Goal: Task Accomplishment & Management: Use online tool/utility

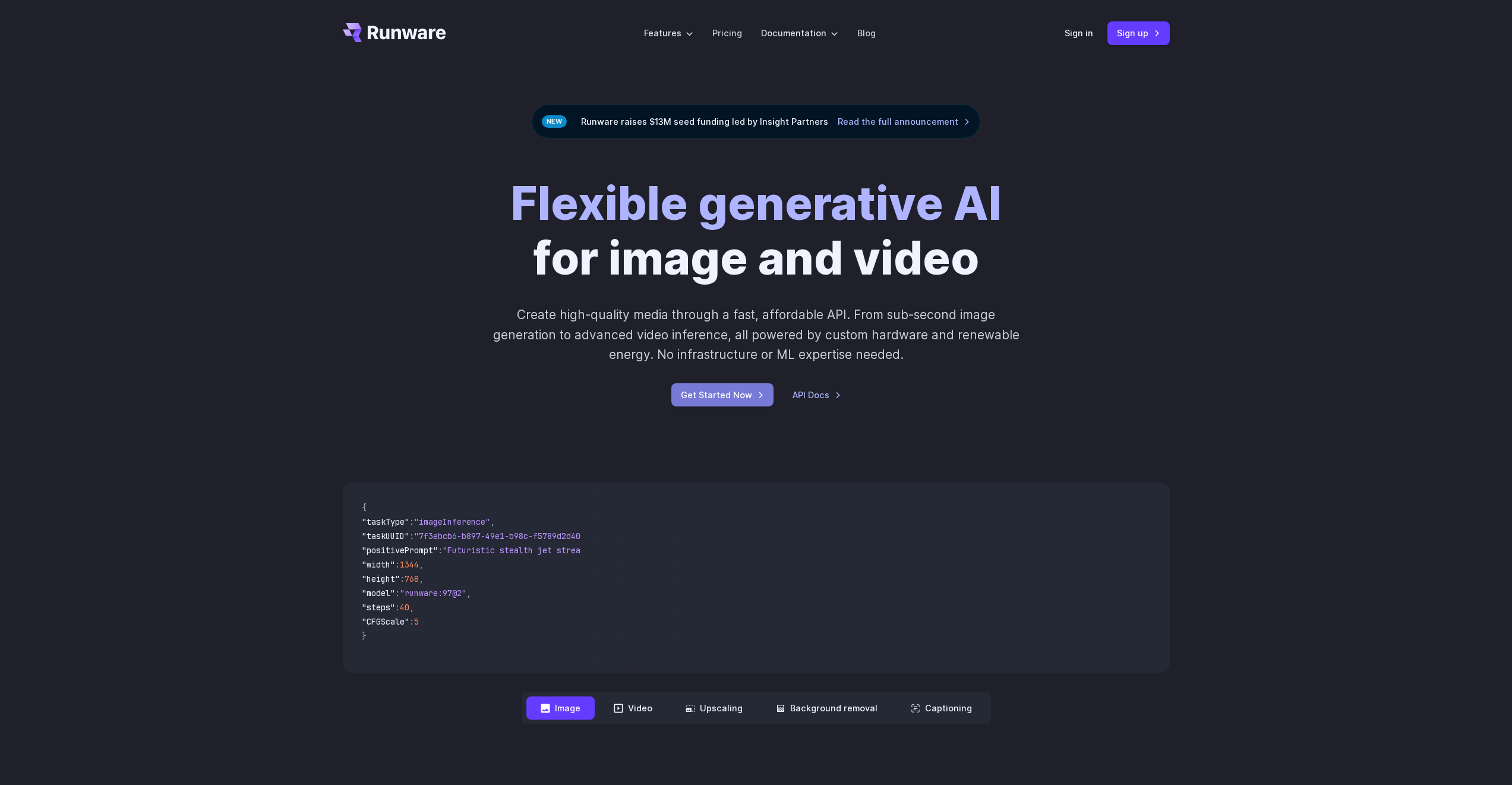
click at [728, 386] on link "Get Started Now" at bounding box center [722, 394] width 102 height 23
click at [751, 34] on link "Sign up" at bounding box center [1139, 33] width 62 height 23
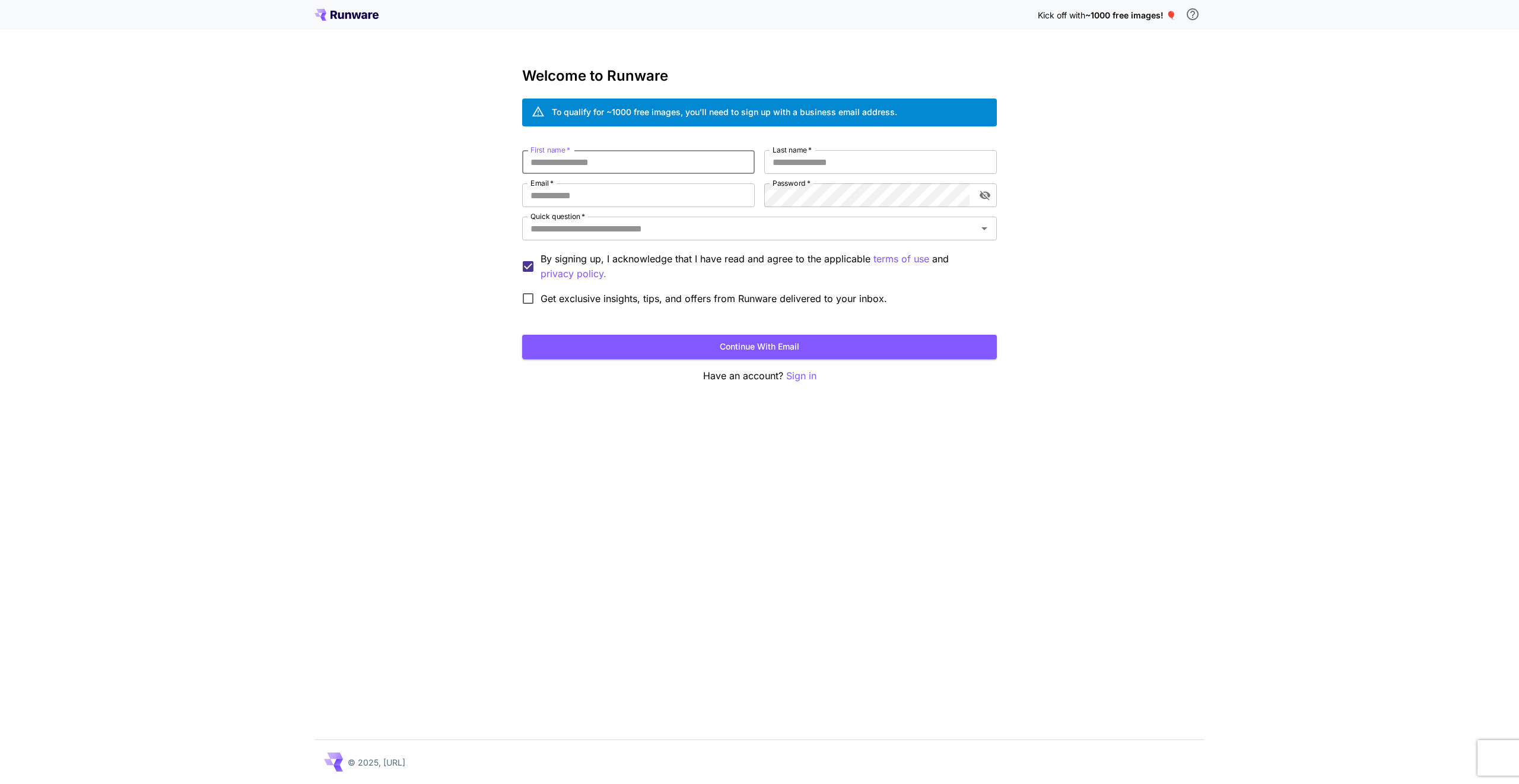
click at [575, 165] on input "First name   *" at bounding box center [639, 162] width 233 height 23
type input "****"
click at [789, 166] on input "Last name   *" at bounding box center [881, 162] width 233 height 23
type input "*"
type input "*****"
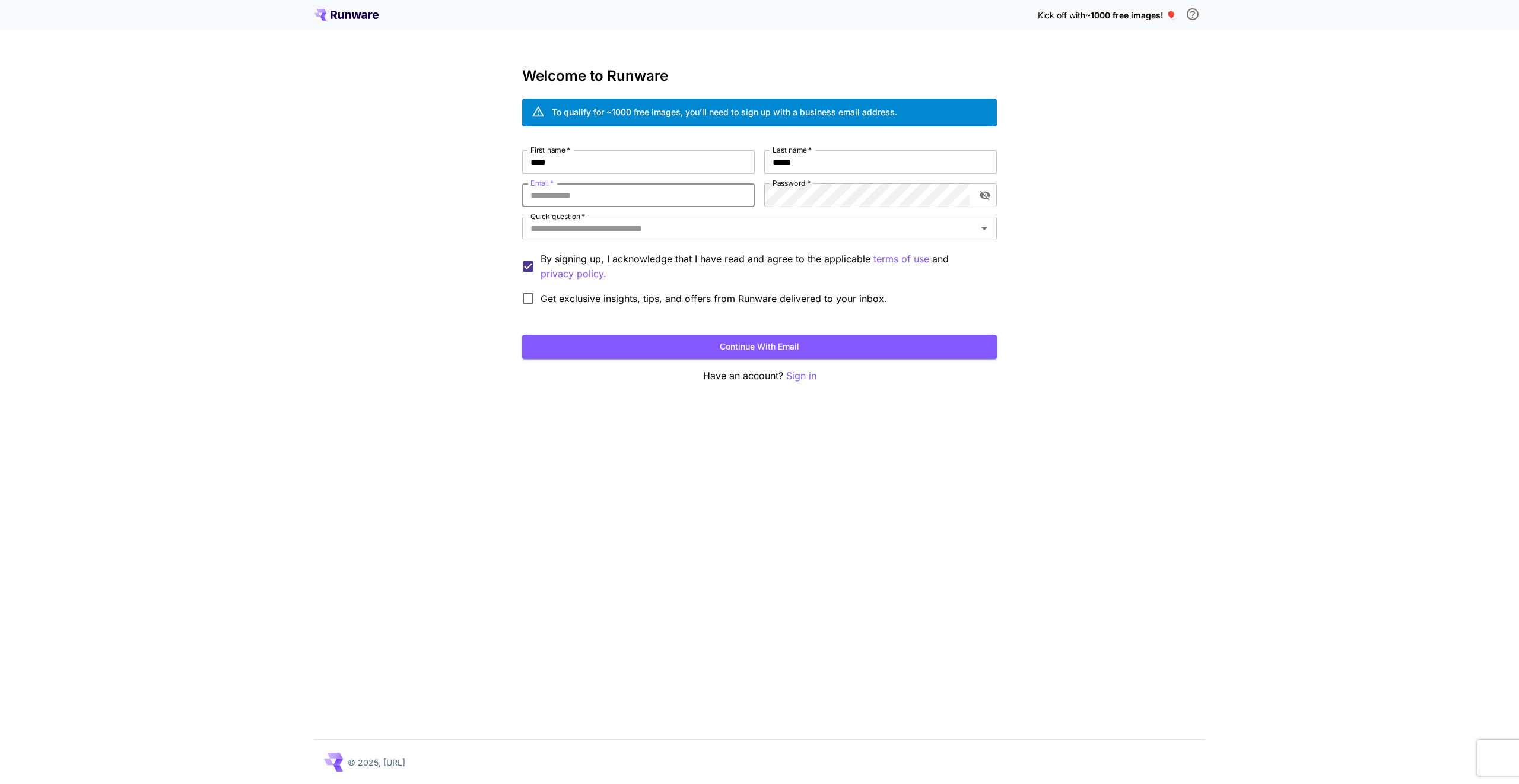
click at [676, 198] on input "Email   *" at bounding box center [639, 195] width 233 height 23
type input "**********"
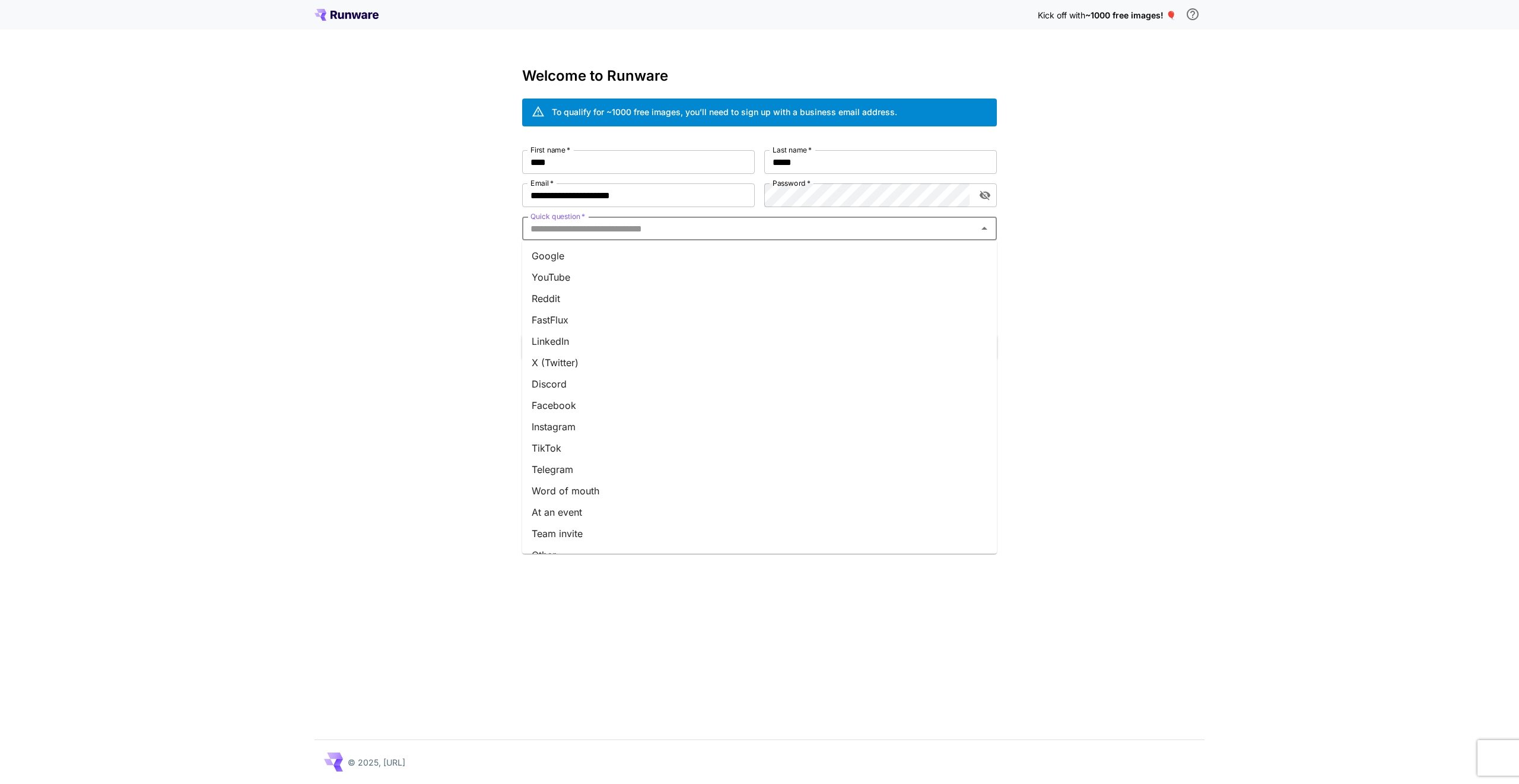
click at [679, 226] on input "Quick question   *" at bounding box center [750, 228] width 448 height 16
click at [631, 248] on li "Google" at bounding box center [759, 256] width 475 height 21
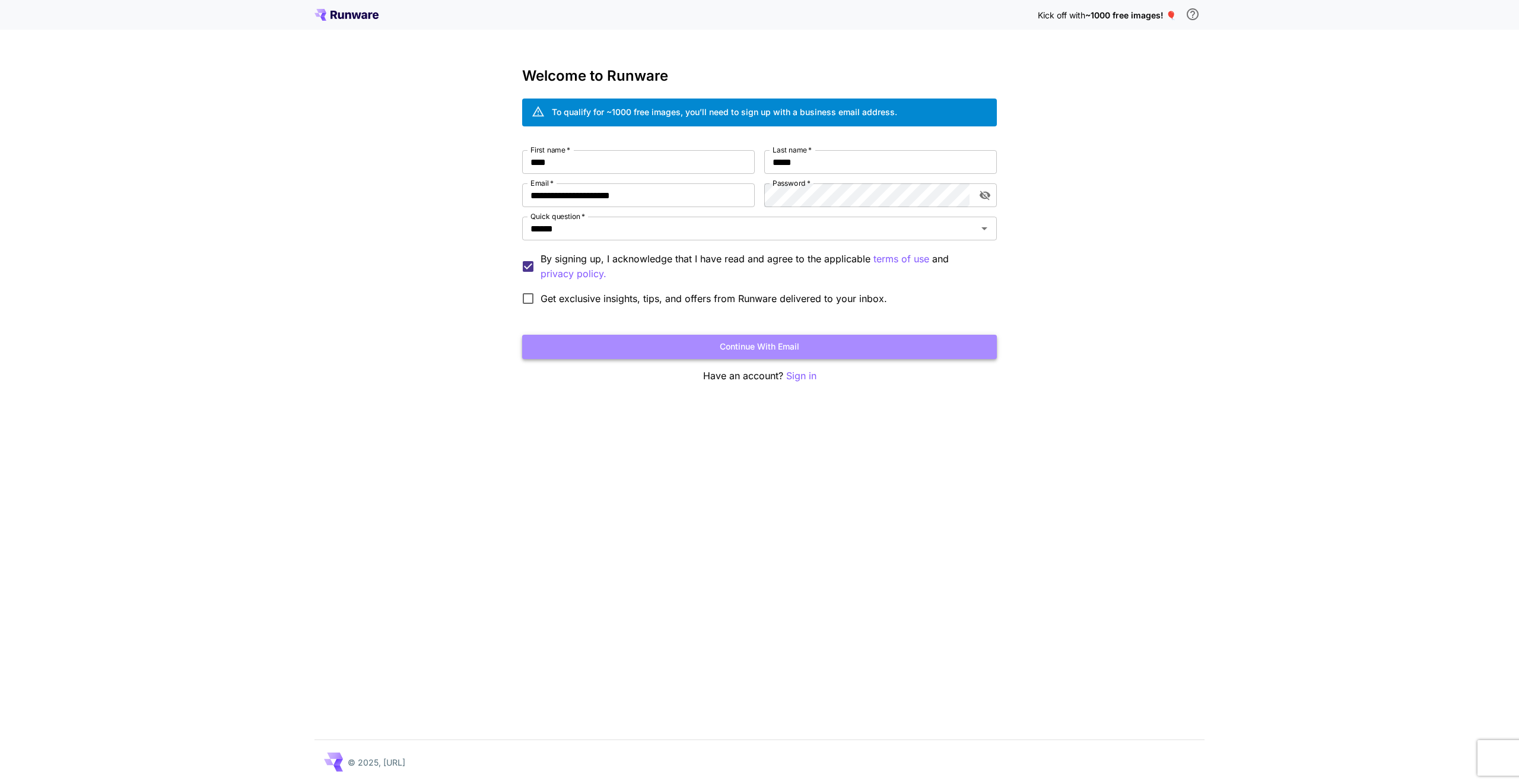
click at [593, 341] on button "Continue with email" at bounding box center [759, 346] width 475 height 24
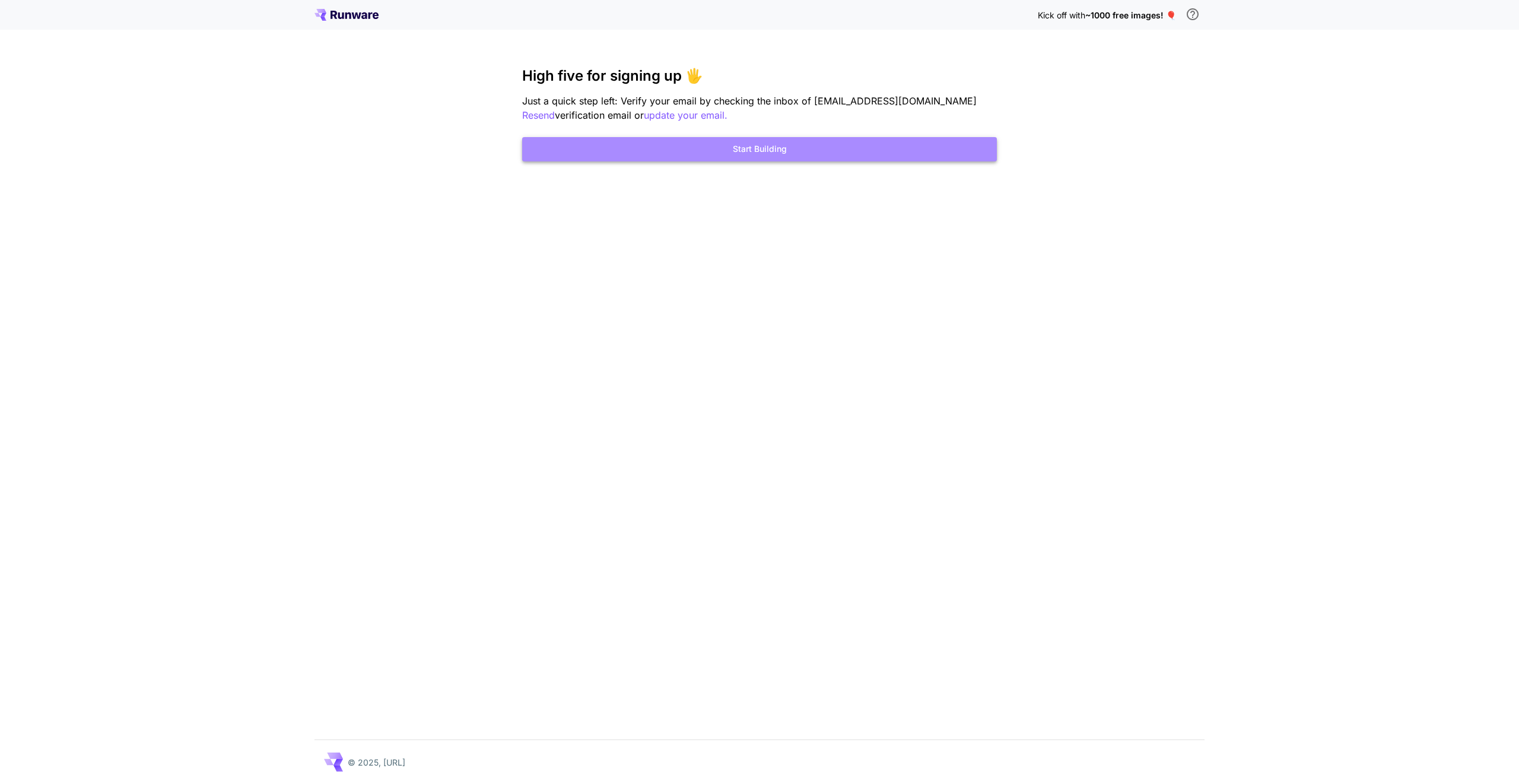
click at [752, 152] on button "Start Building" at bounding box center [759, 148] width 475 height 24
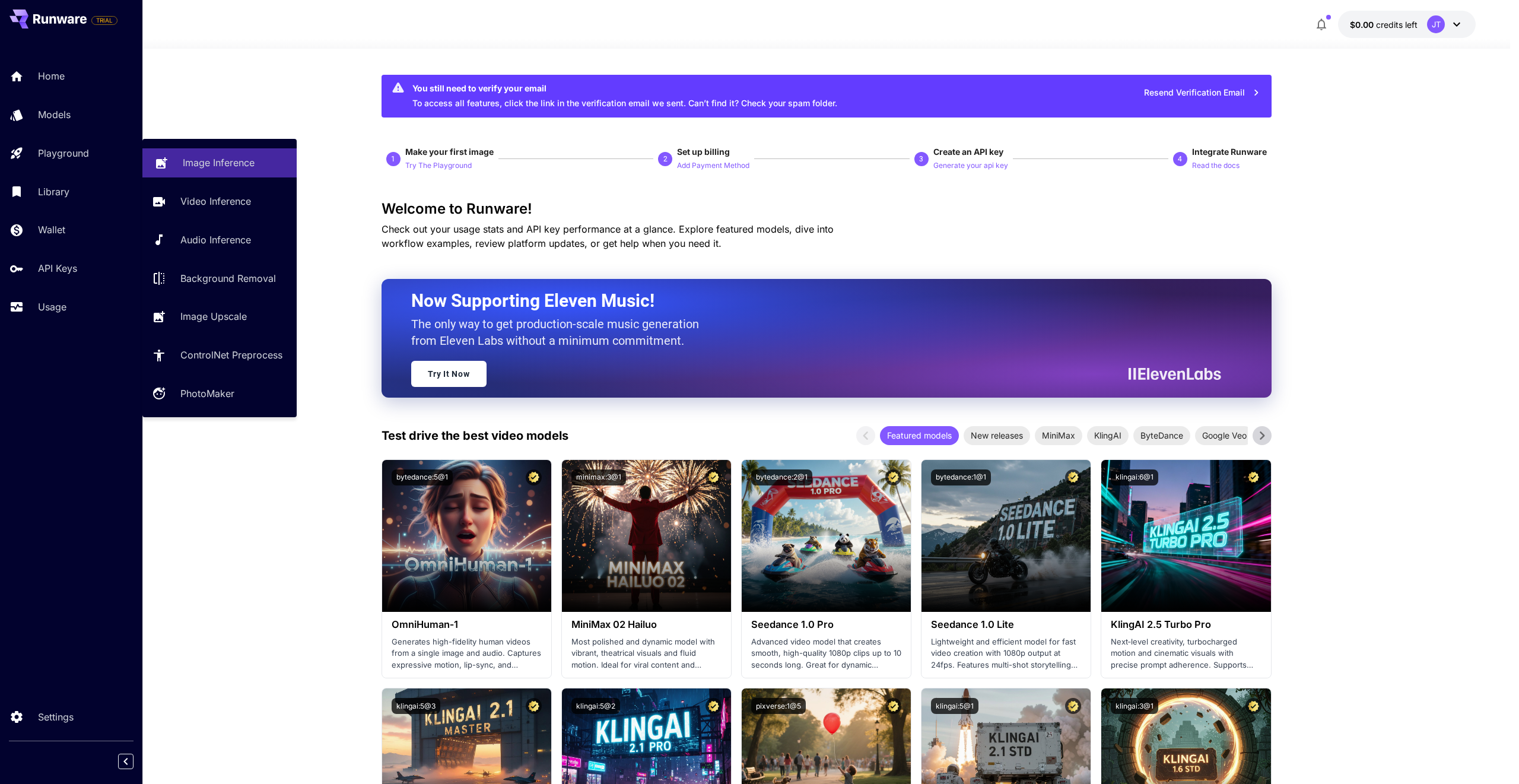
click at [210, 169] on p "Image Inference" at bounding box center [218, 162] width 72 height 15
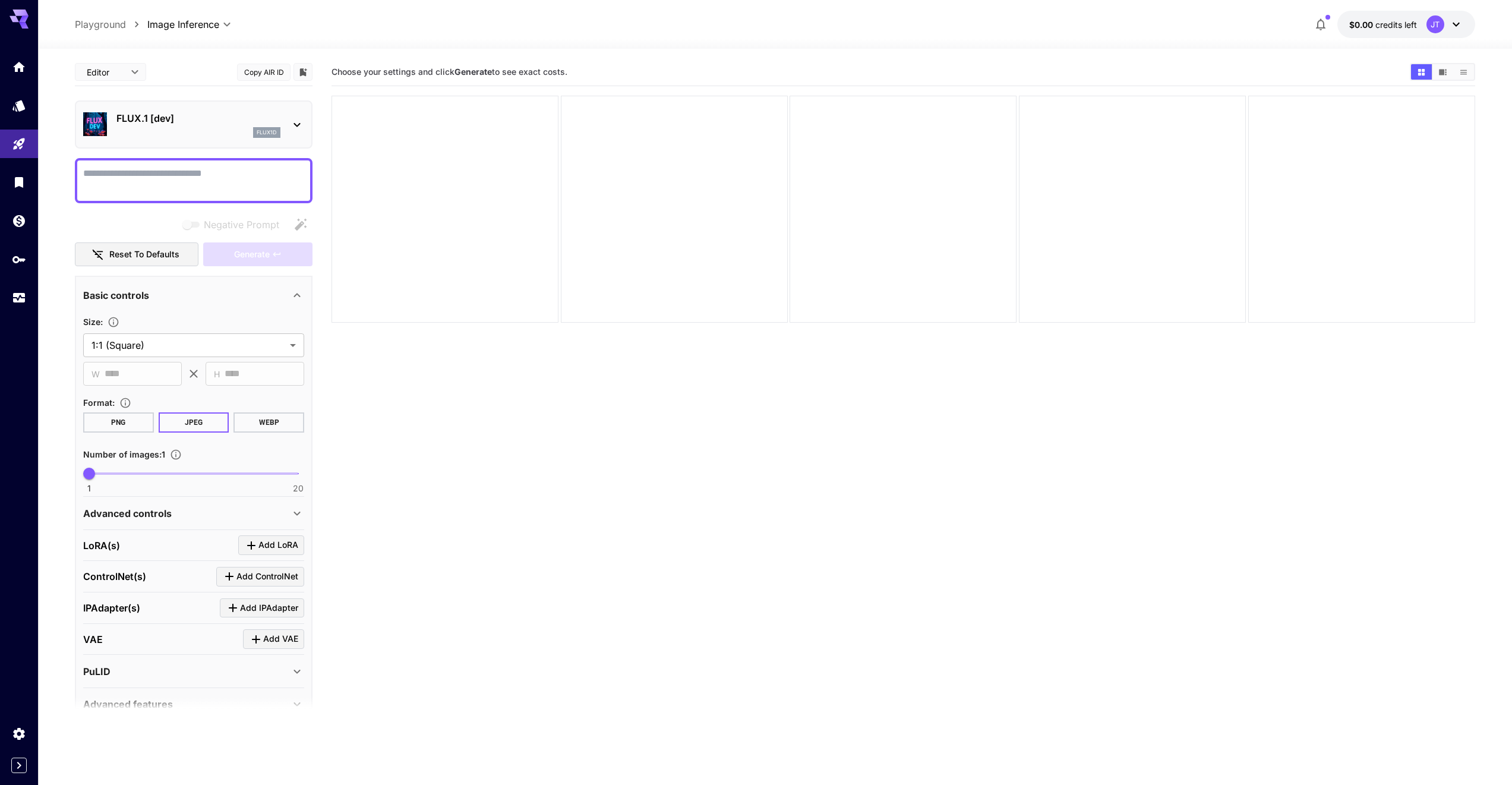
click at [231, 129] on div "flux1d" at bounding box center [198, 132] width 164 height 11
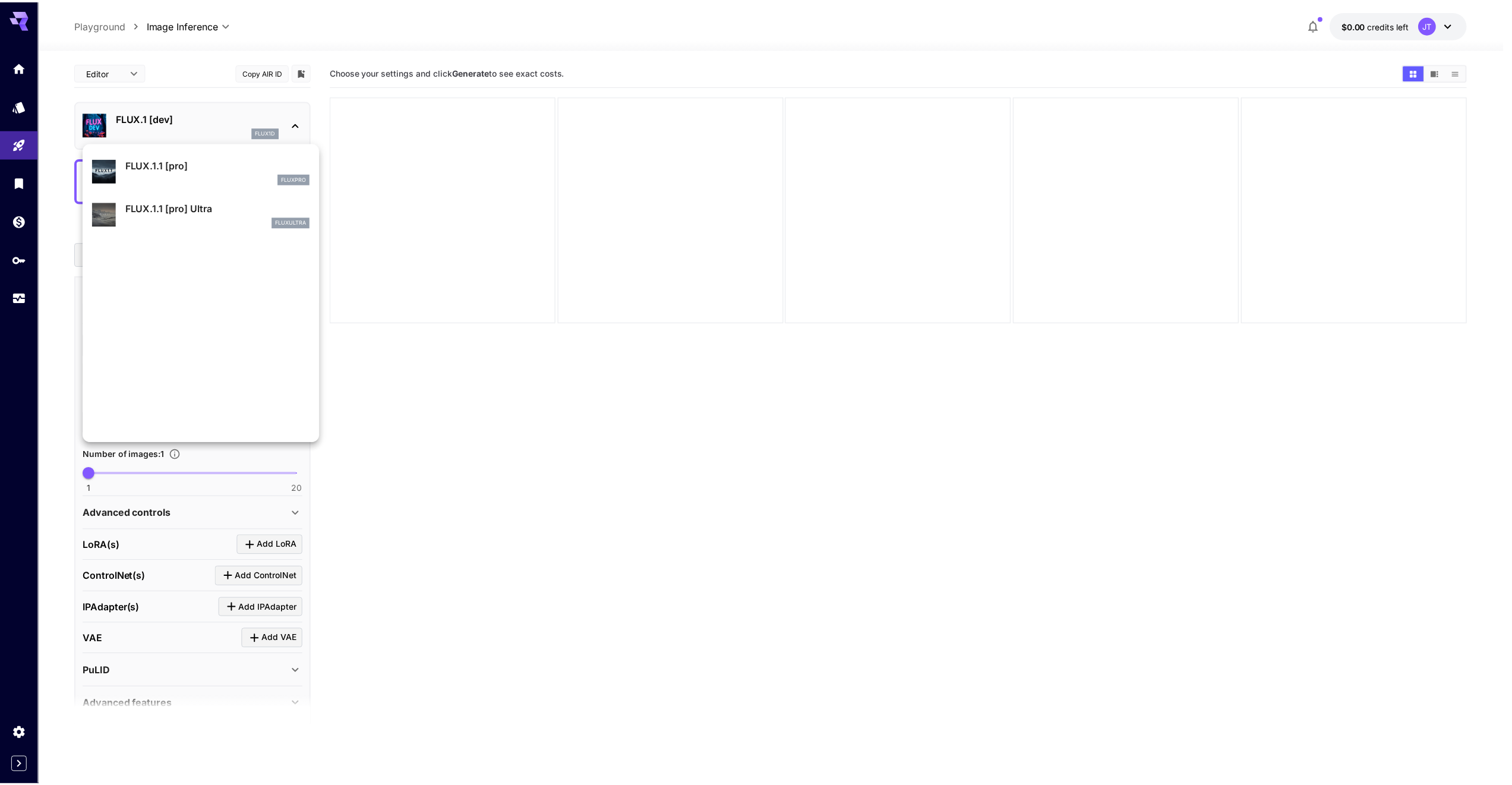
scroll to position [961, 0]
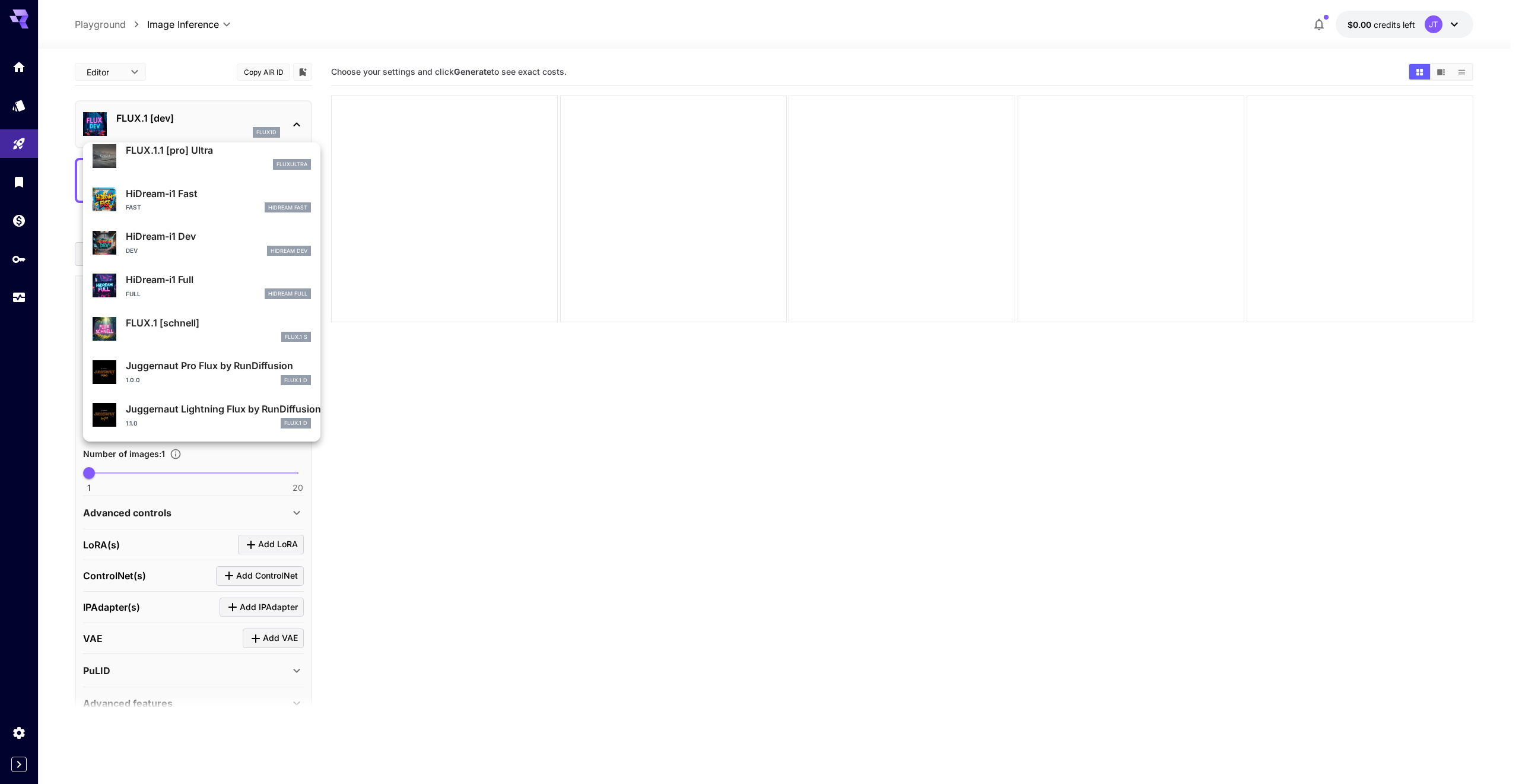
click at [447, 412] on div at bounding box center [759, 392] width 1519 height 784
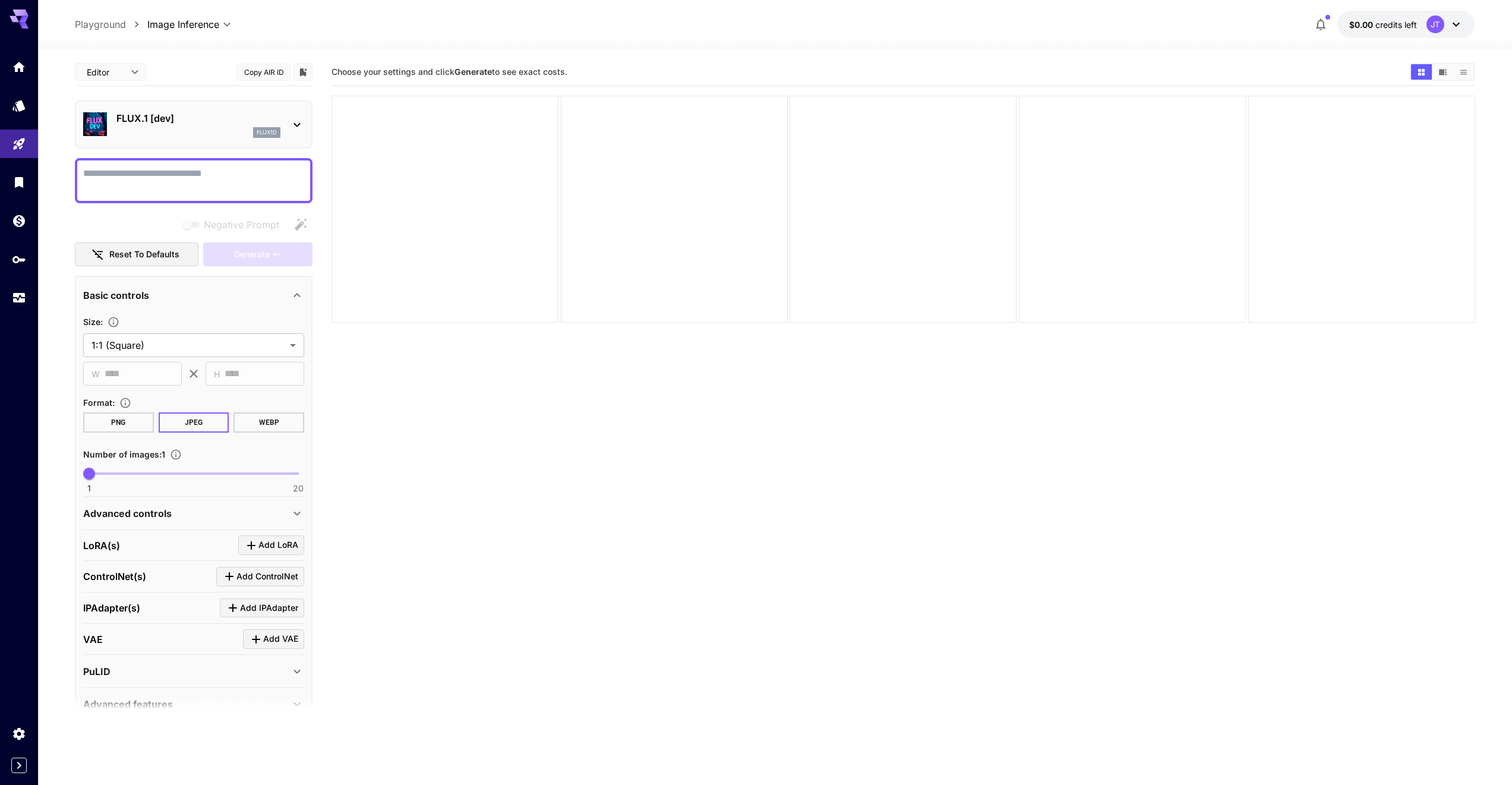
click at [151, 178] on textarea "Negative Prompt" at bounding box center [193, 180] width 221 height 28
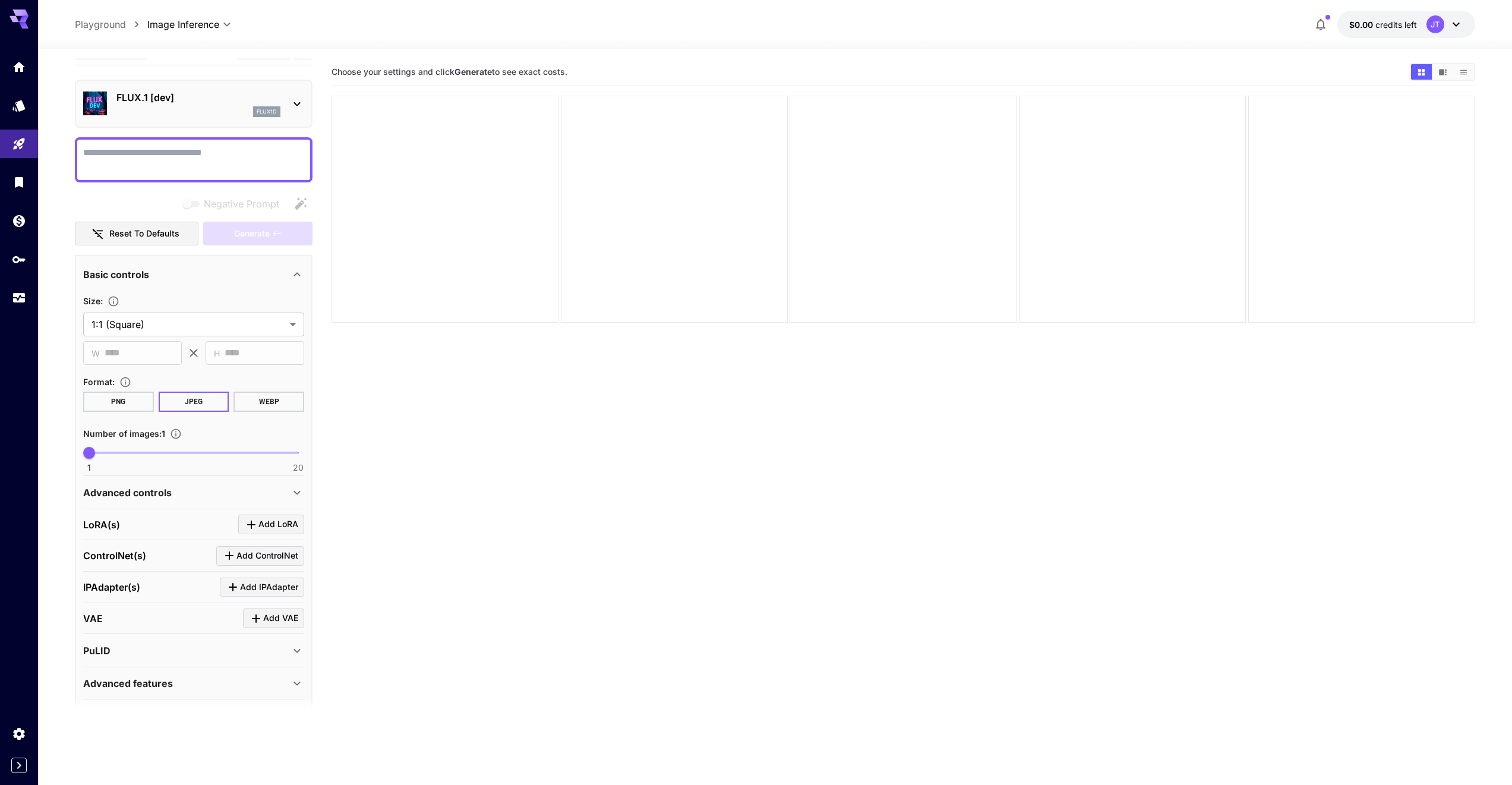
scroll to position [0, 0]
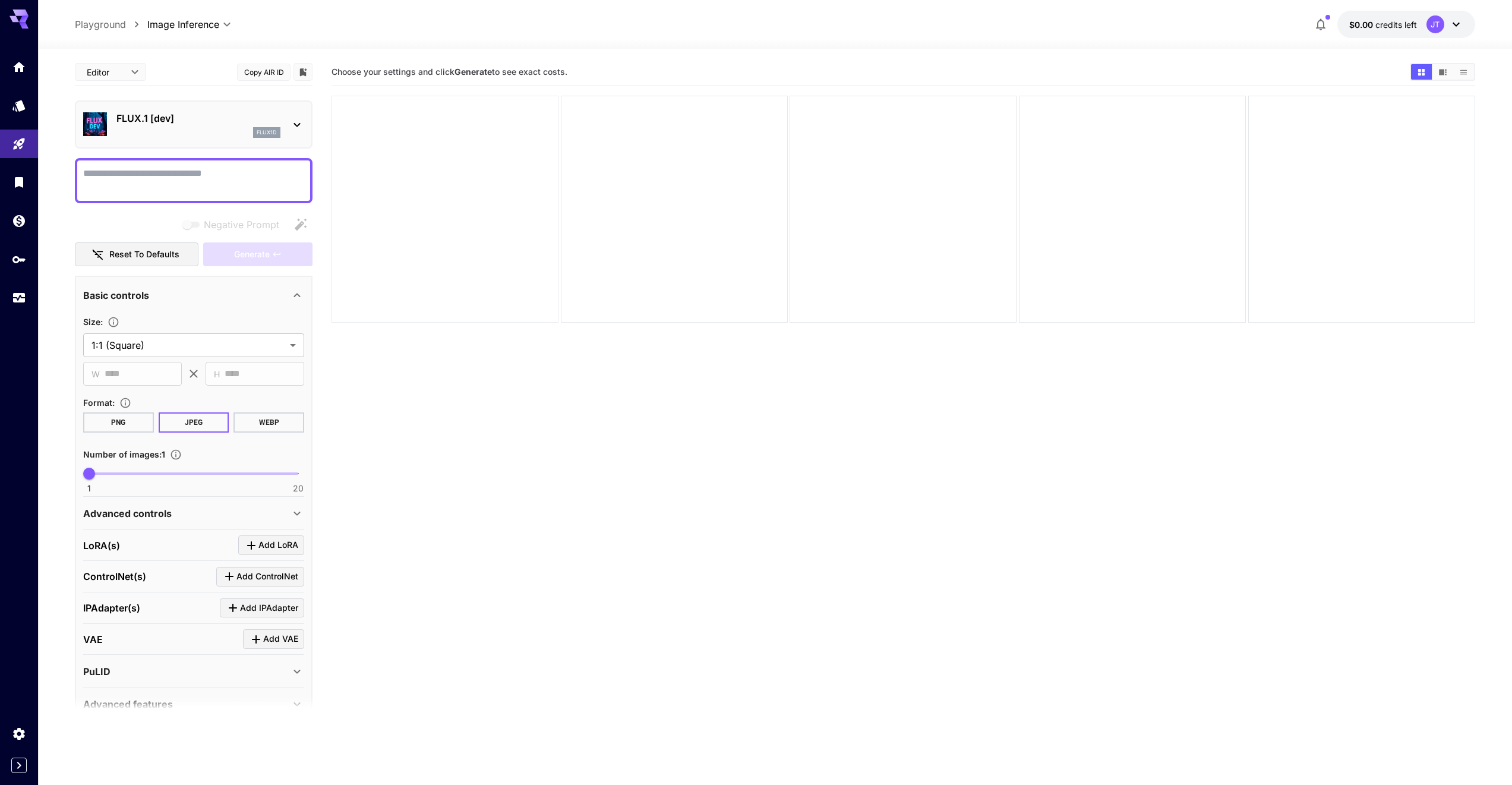
click at [436, 137] on div at bounding box center [445, 209] width 227 height 227
click at [345, 248] on div at bounding box center [445, 209] width 227 height 227
click at [404, 210] on div at bounding box center [445, 209] width 227 height 227
drag, startPoint x: 409, startPoint y: 196, endPoint x: 374, endPoint y: 177, distance: 39.8
click at [398, 186] on div at bounding box center [445, 209] width 227 height 227
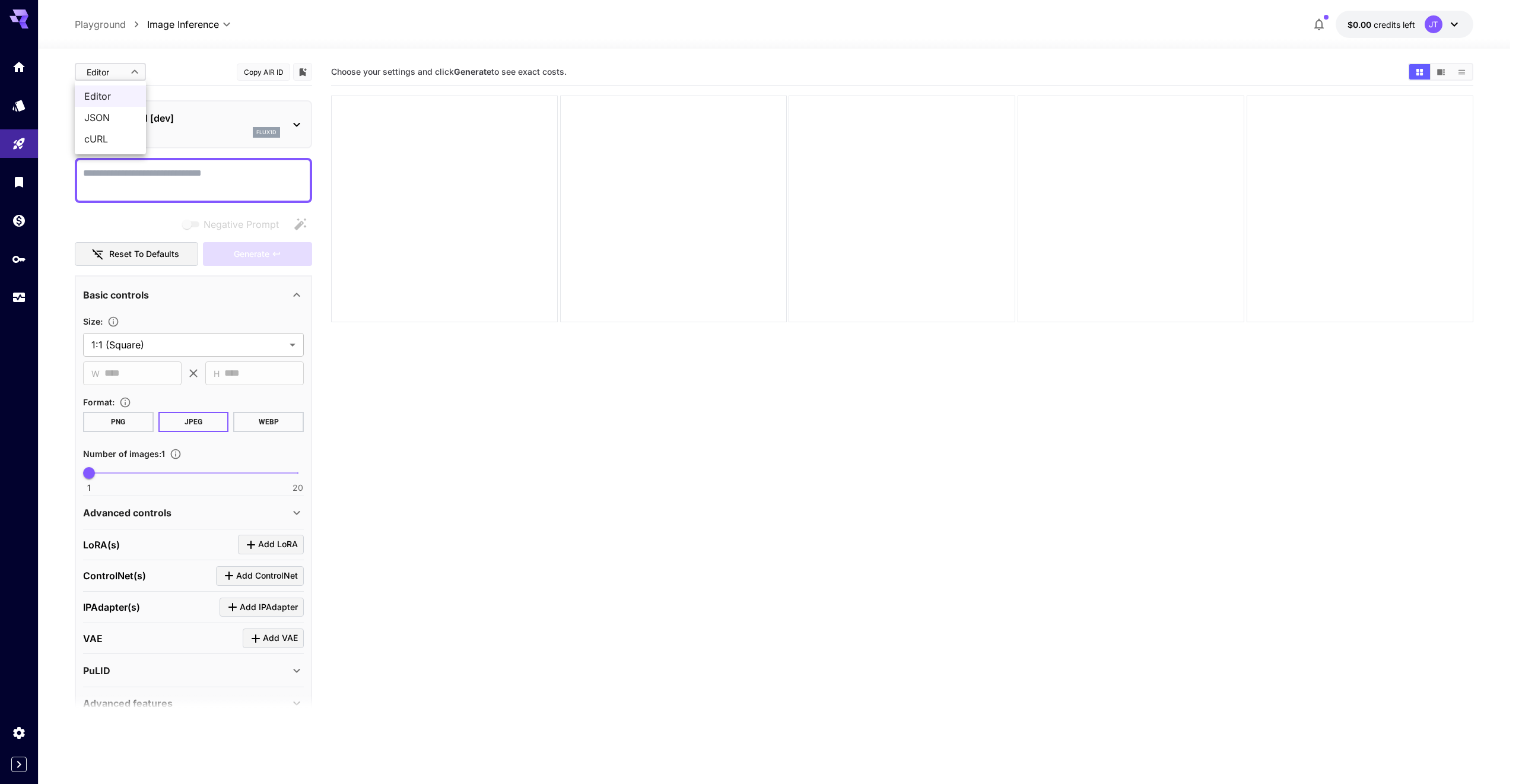
click at [109, 76] on body "**********" at bounding box center [759, 439] width 1519 height 877
click at [108, 74] on div at bounding box center [759, 392] width 1519 height 784
click at [114, 22] on p "Playground" at bounding box center [100, 24] width 51 height 15
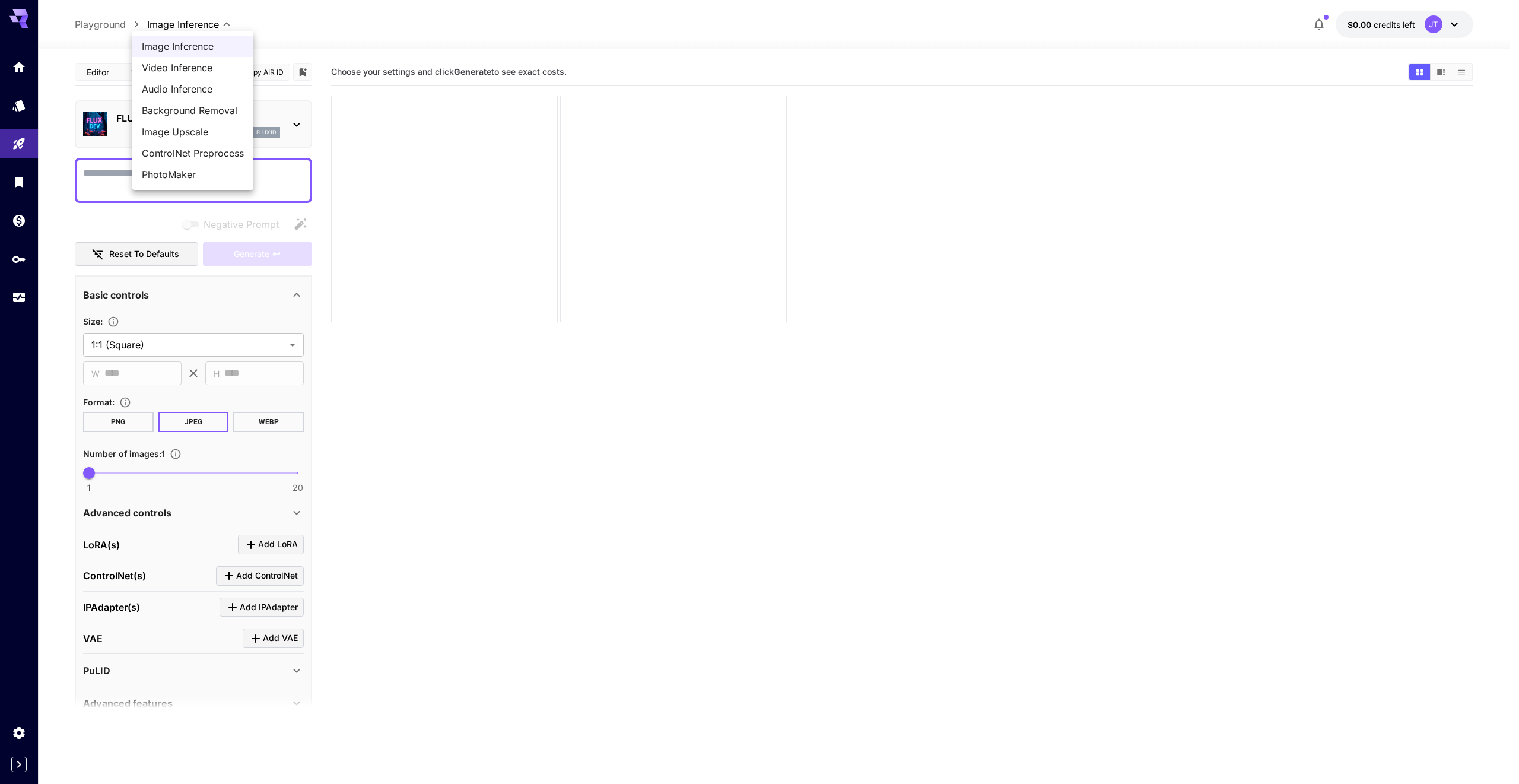
click at [163, 18] on body "**********" at bounding box center [759, 439] width 1519 height 877
click at [181, 67] on span "Video Inference" at bounding box center [192, 67] width 102 height 15
type input "**********"
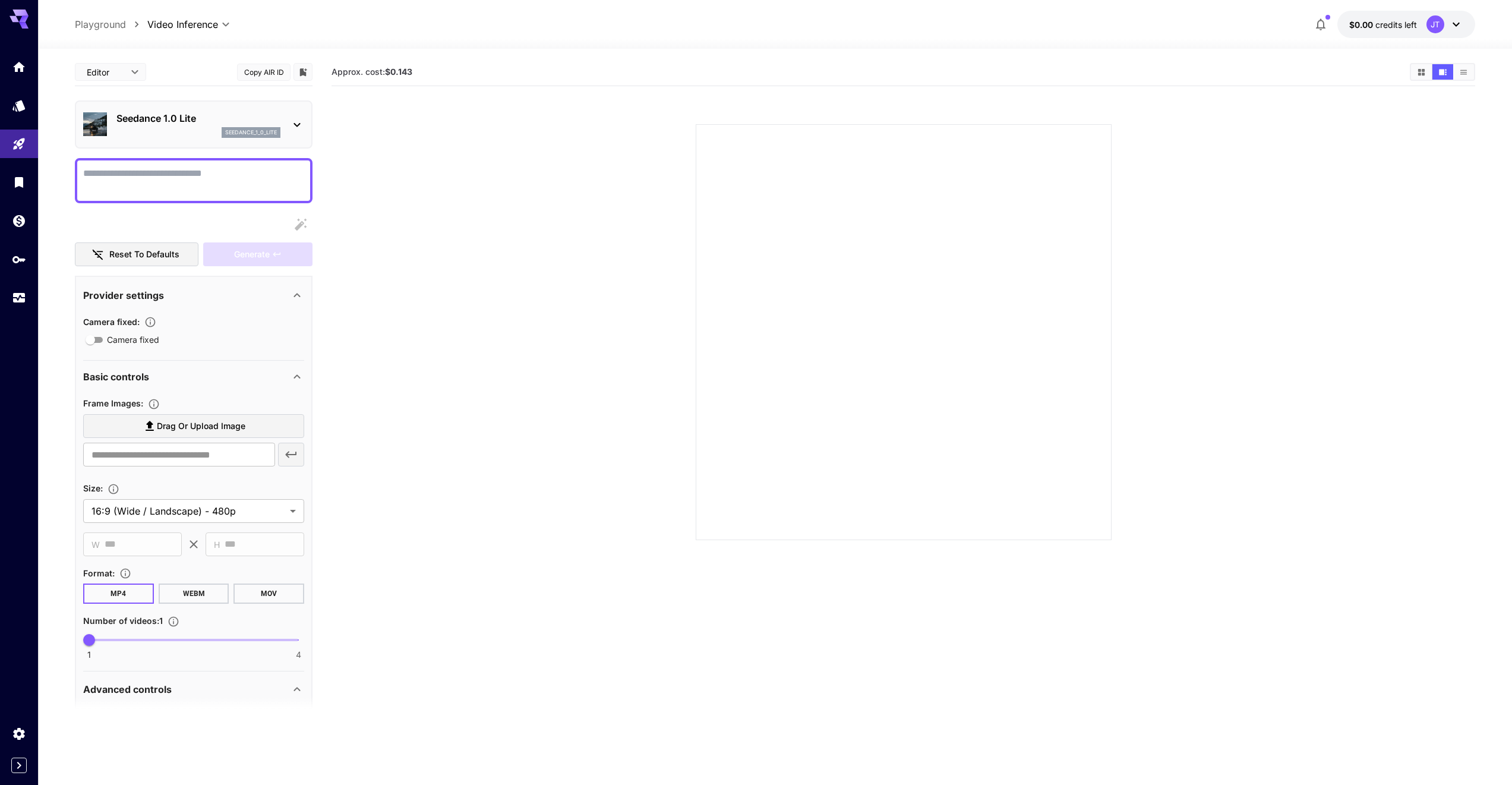
click at [294, 129] on icon at bounding box center [296, 124] width 15 height 15
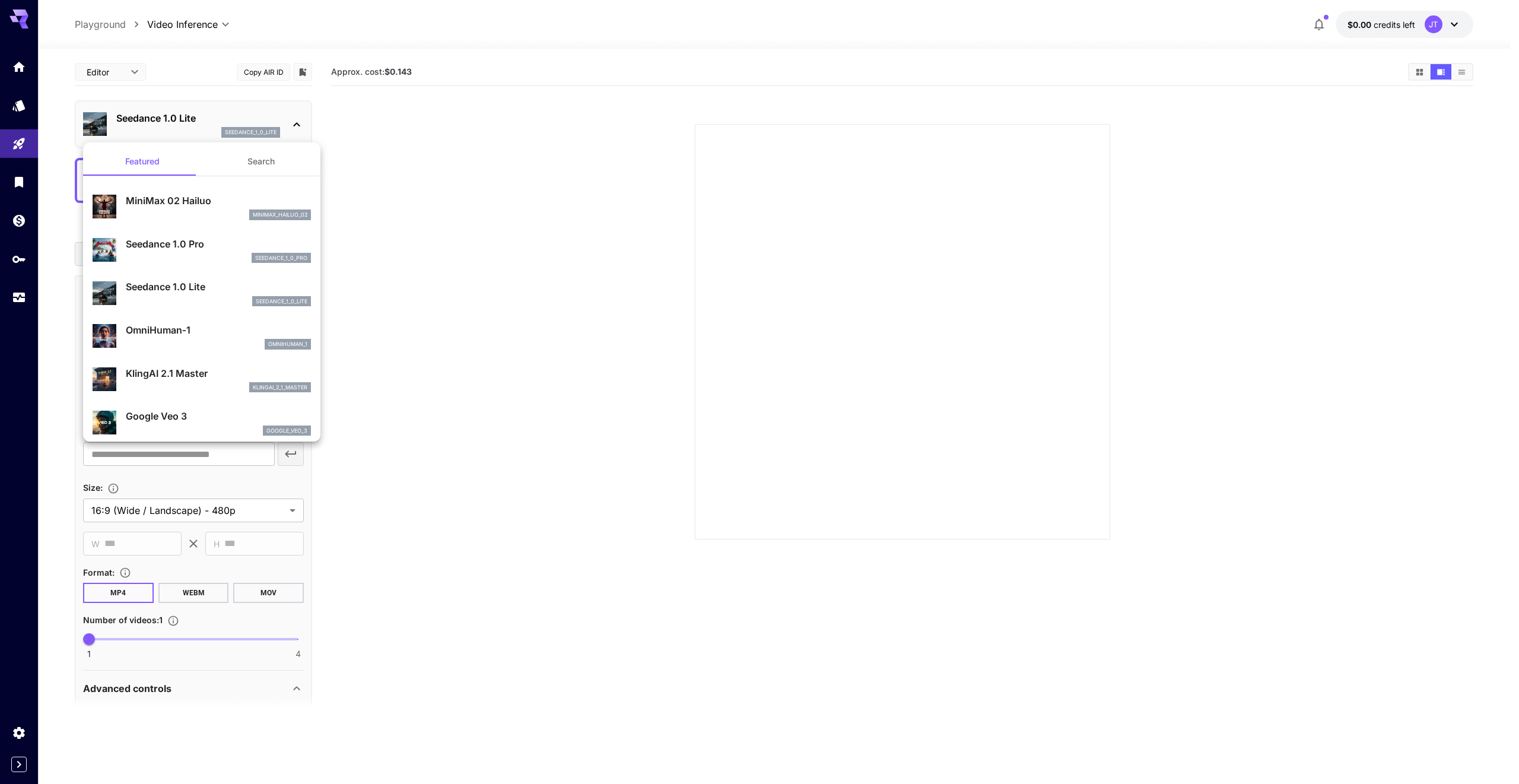
click at [413, 309] on div at bounding box center [759, 392] width 1519 height 784
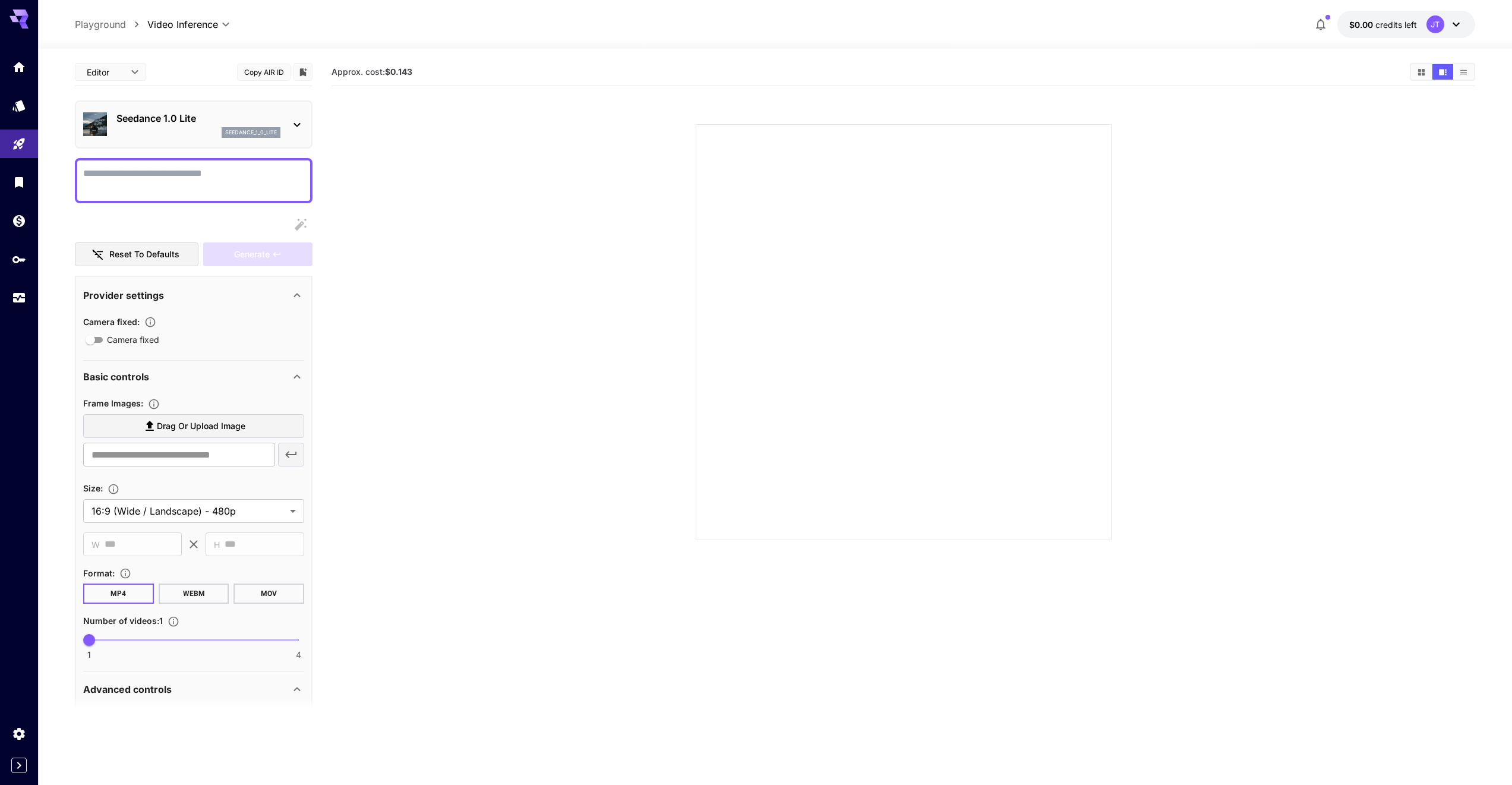
click at [164, 187] on textarea "Camera fixed" at bounding box center [193, 180] width 221 height 28
type textarea "**********"
click at [161, 433] on label "Drag or upload image" at bounding box center [193, 426] width 221 height 24
click at [0, 0] on input "Drag or upload image" at bounding box center [0, 0] width 0 height 0
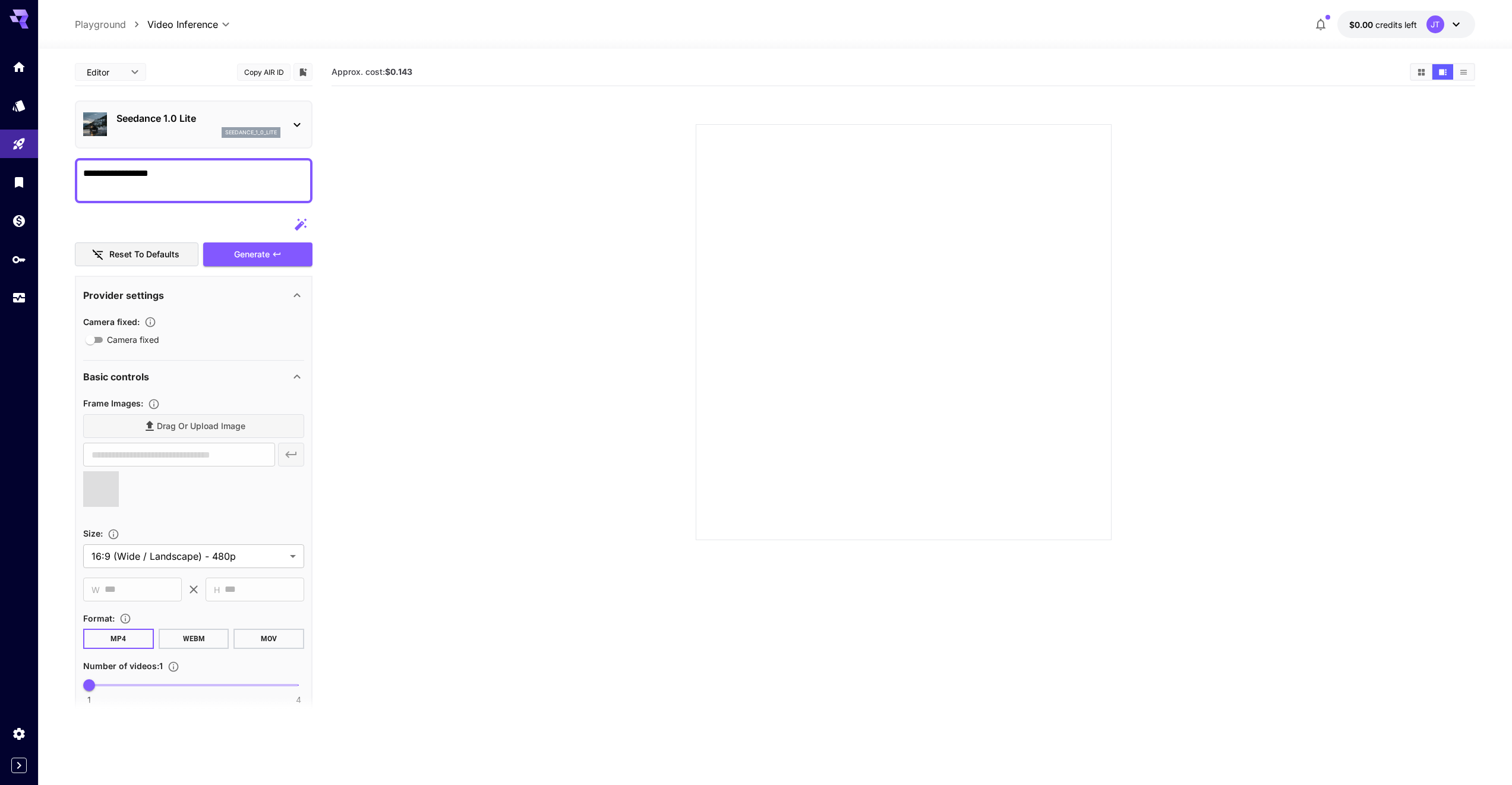
type input "**********"
type input "*"
drag, startPoint x: 88, startPoint y: 681, endPoint x: 699, endPoint y: 652, distance: 611.7
click at [698, 652] on main "**********" at bounding box center [774, 456] width 1400 height 795
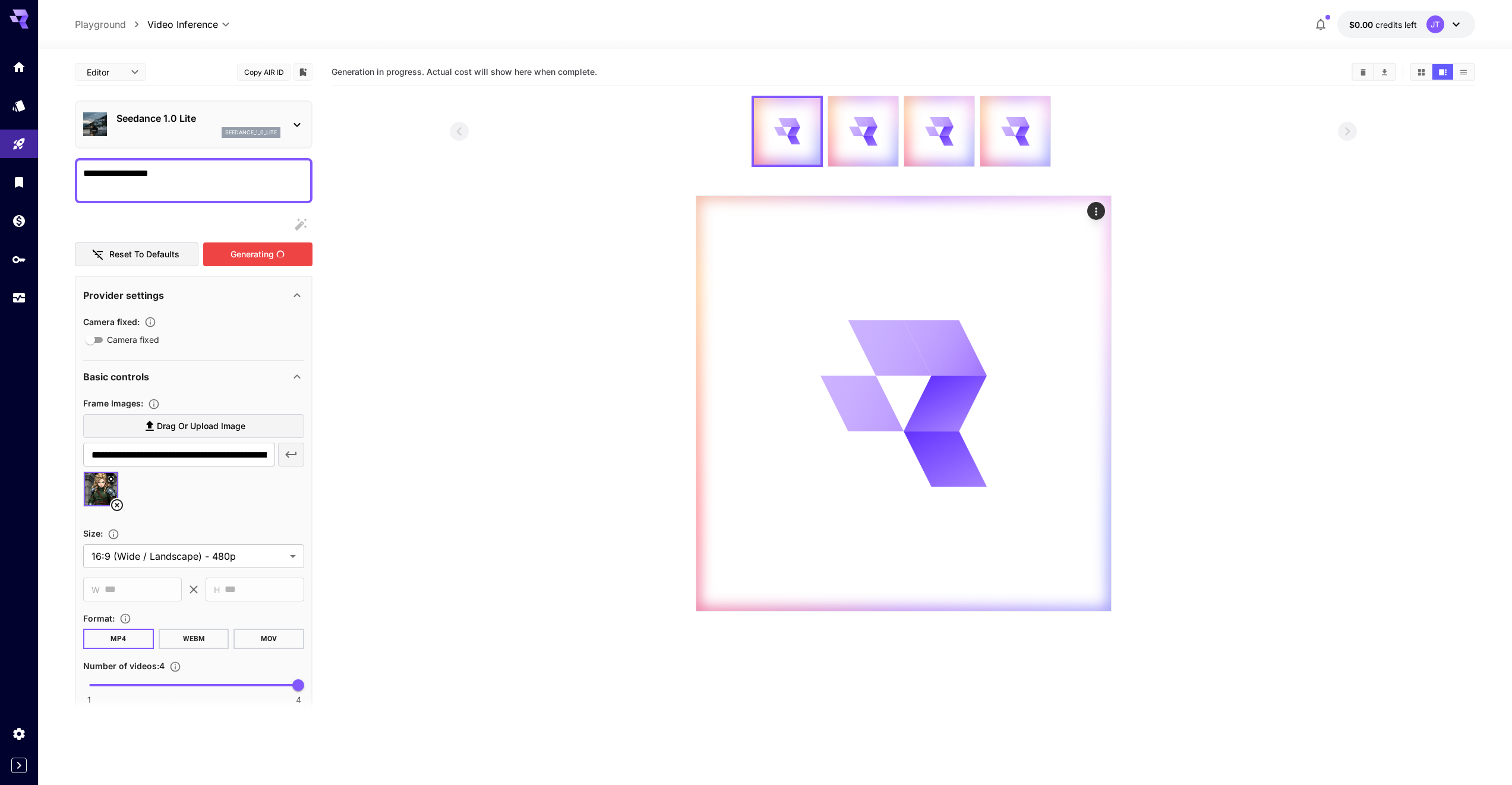
click at [256, 257] on div "Generating" at bounding box center [258, 254] width 110 height 24
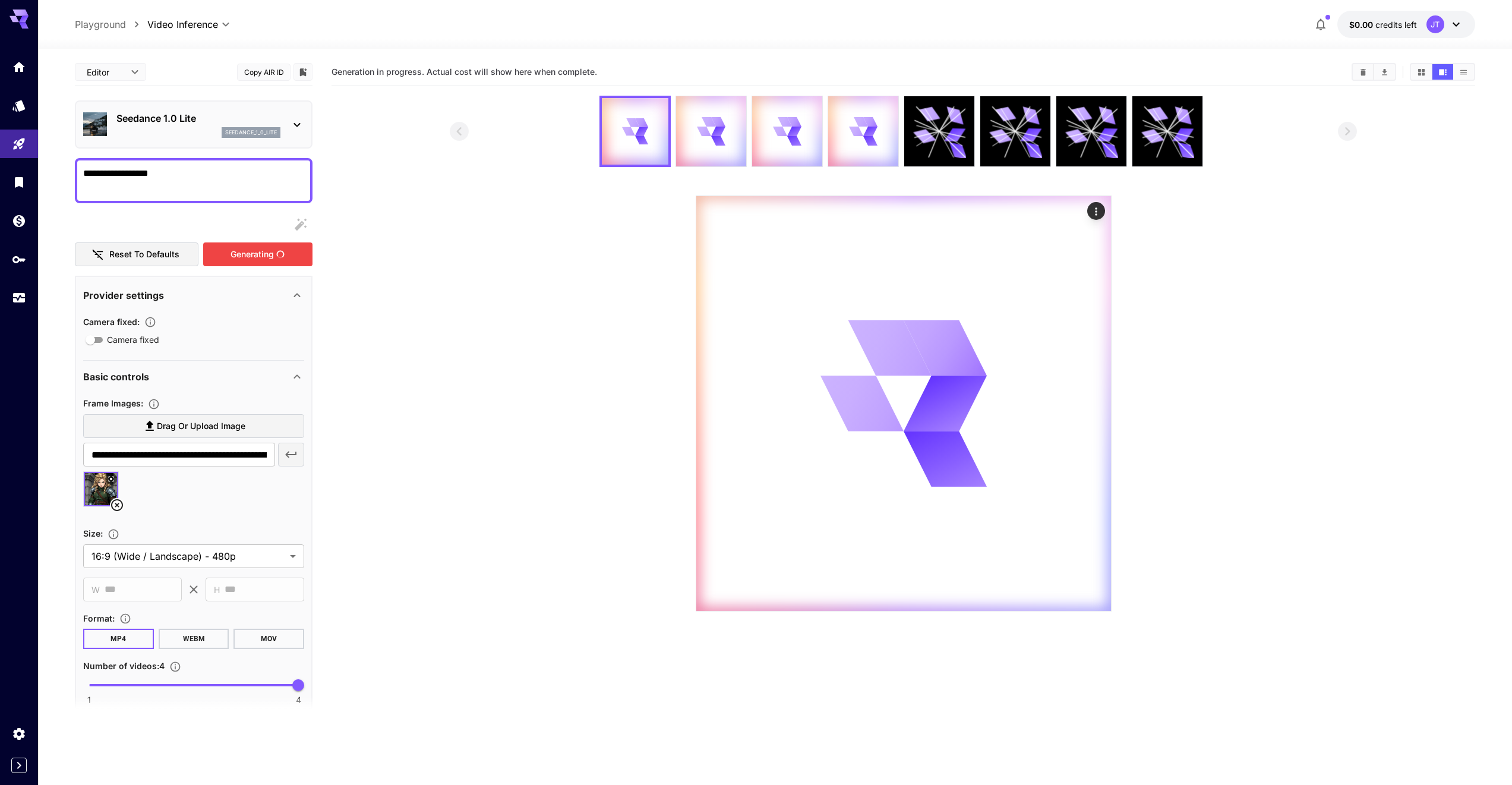
click at [256, 257] on div "Generating" at bounding box center [258, 254] width 110 height 24
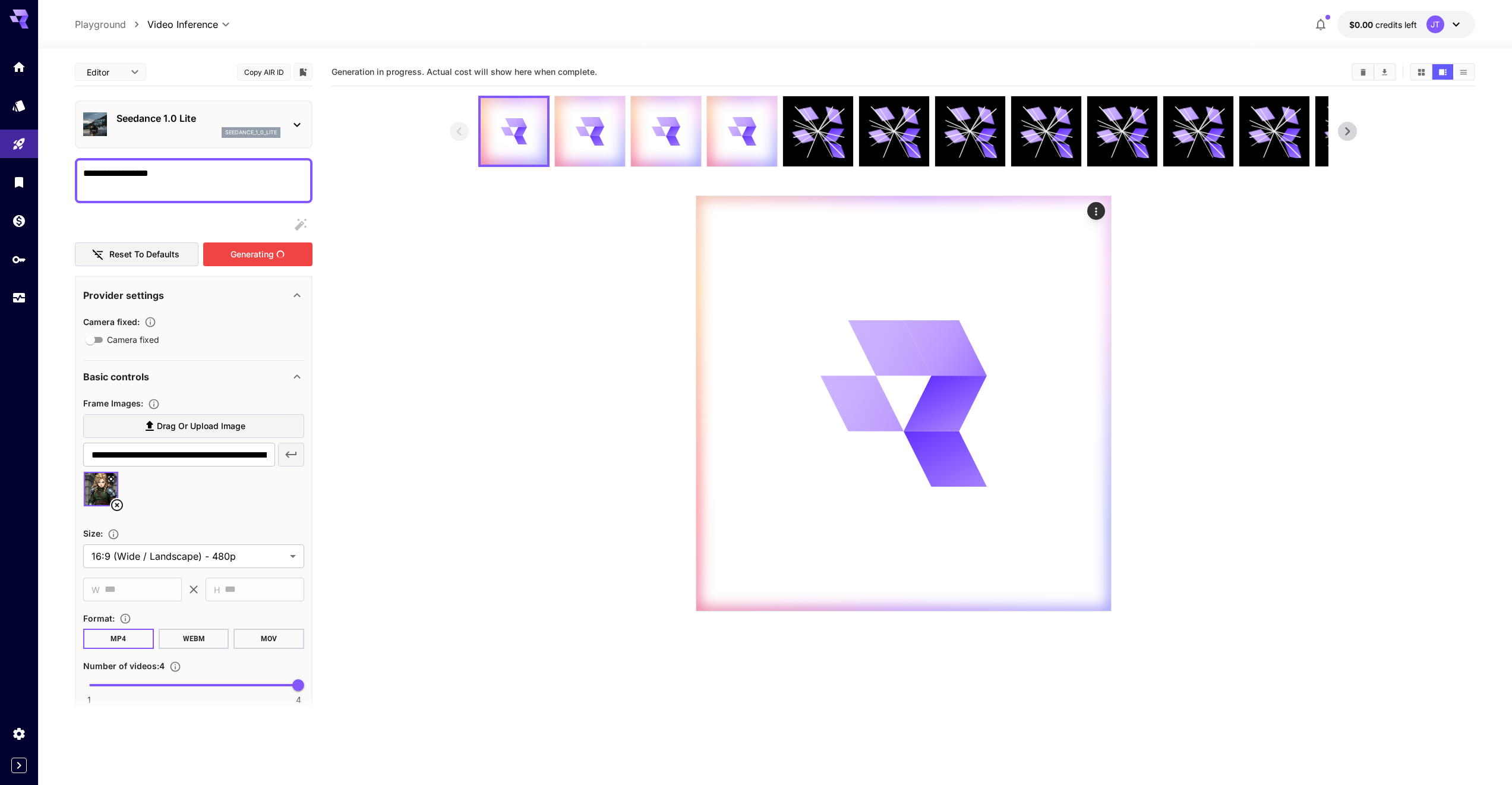
click at [256, 257] on span "Generating" at bounding box center [252, 254] width 44 height 15
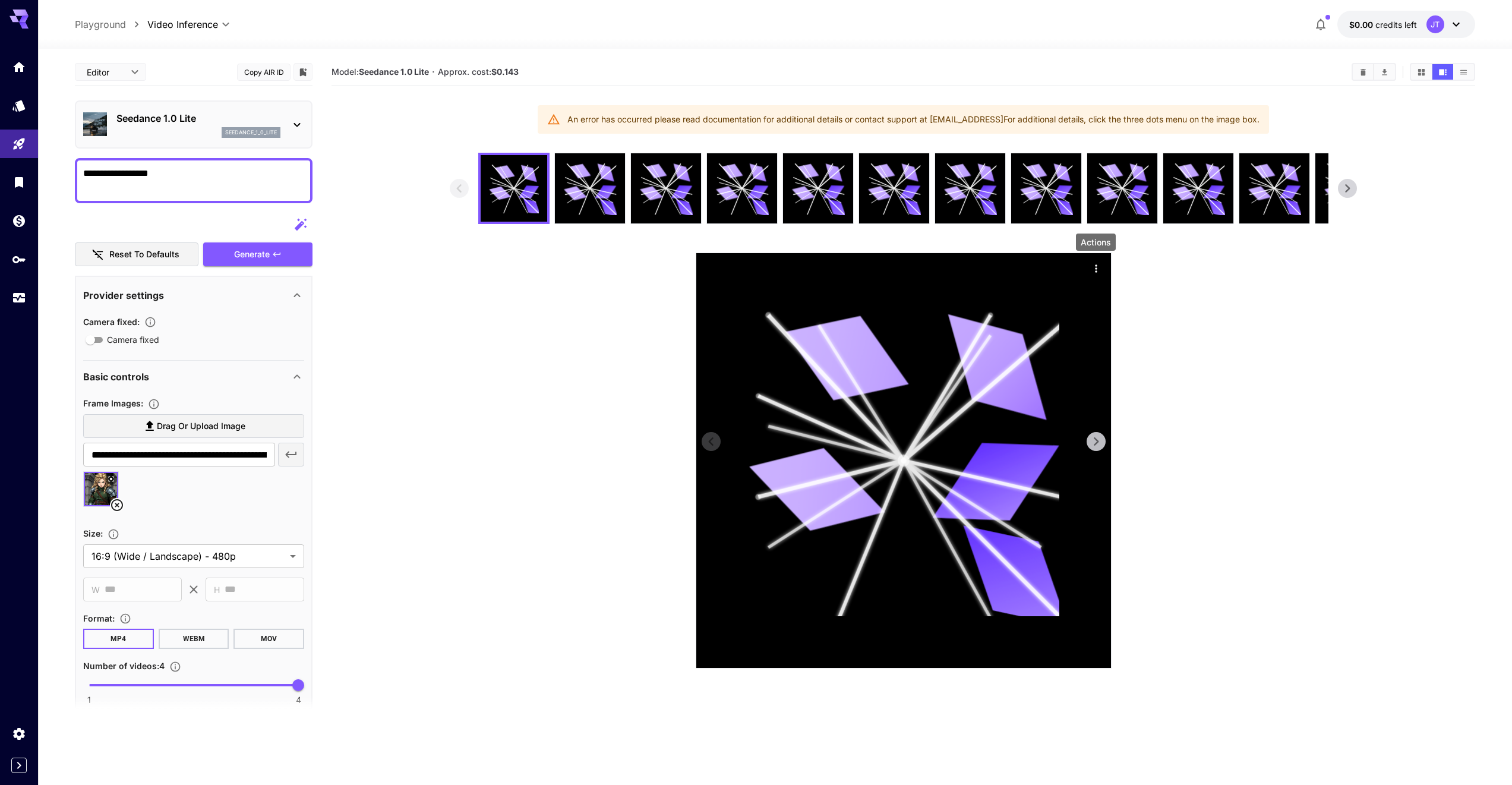
click at [1096, 272] on icon "Actions" at bounding box center [1096, 268] width 12 height 12
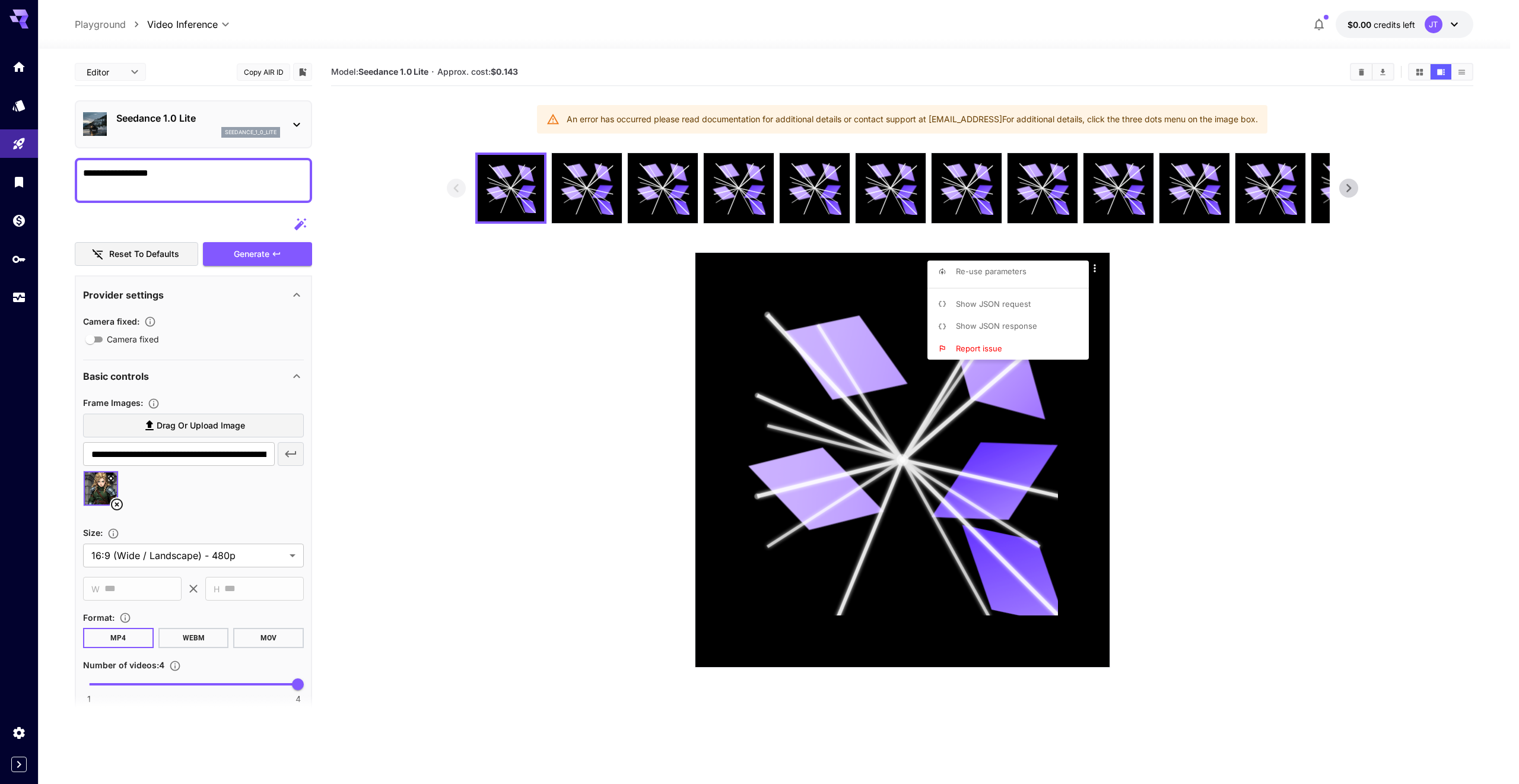
click at [590, 361] on div at bounding box center [759, 392] width 1519 height 784
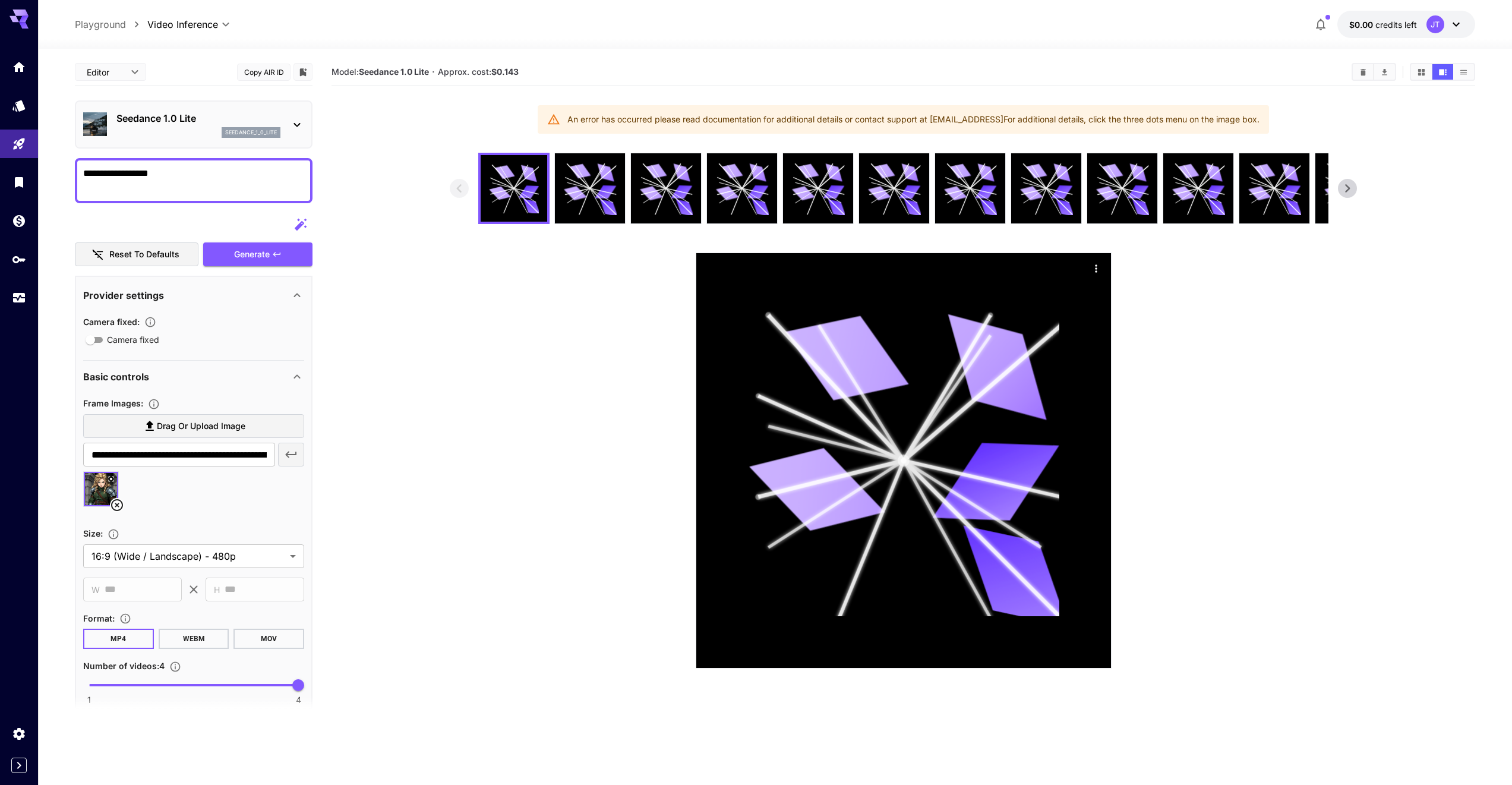
click at [206, 134] on div "seedance_1_0_lite" at bounding box center [198, 132] width 164 height 11
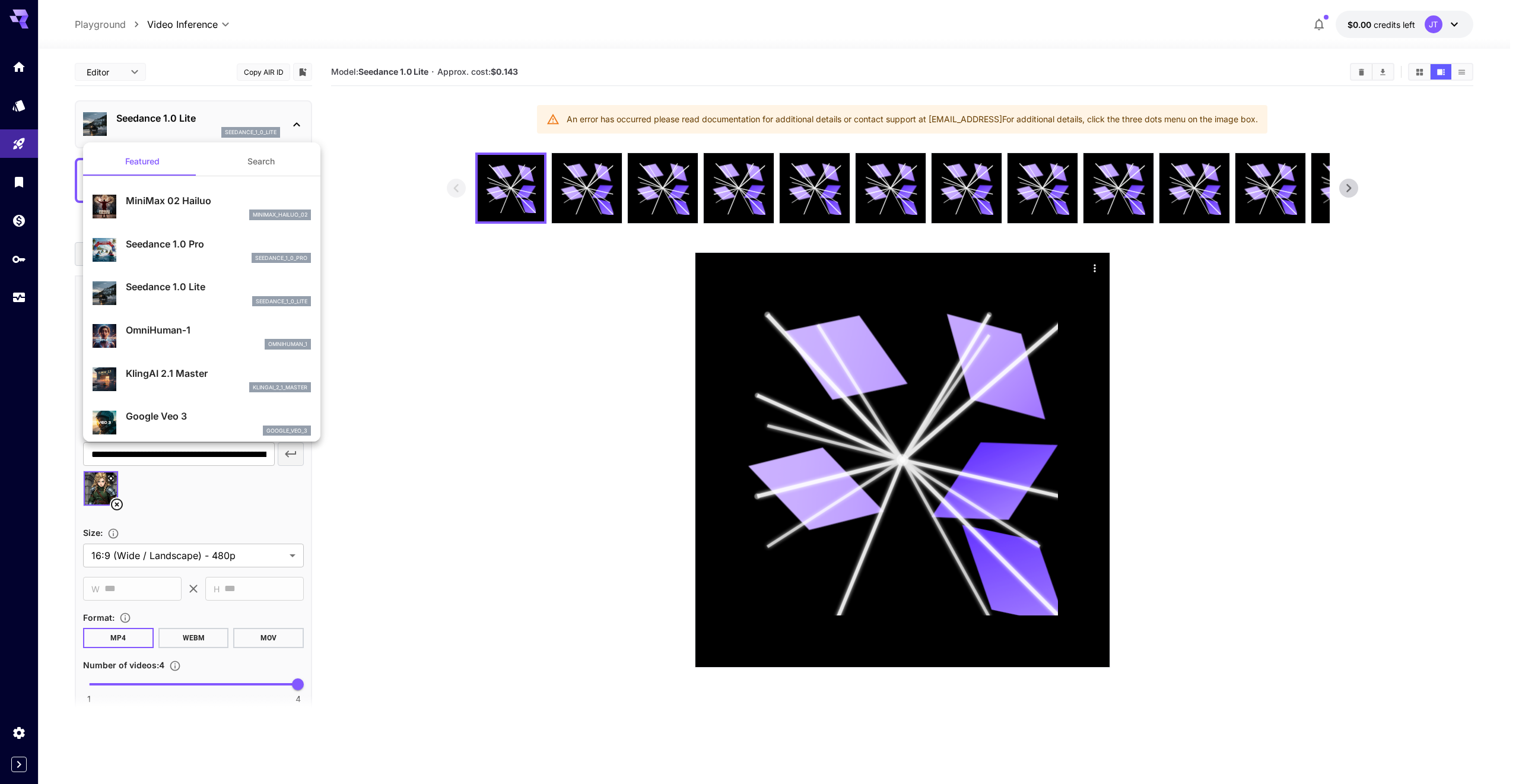
click at [210, 224] on div "MiniMax 02 Hailuo minimax_hailuo_02" at bounding box center [201, 206] width 218 height 36
type input "**********"
type input "***"
type input "*"
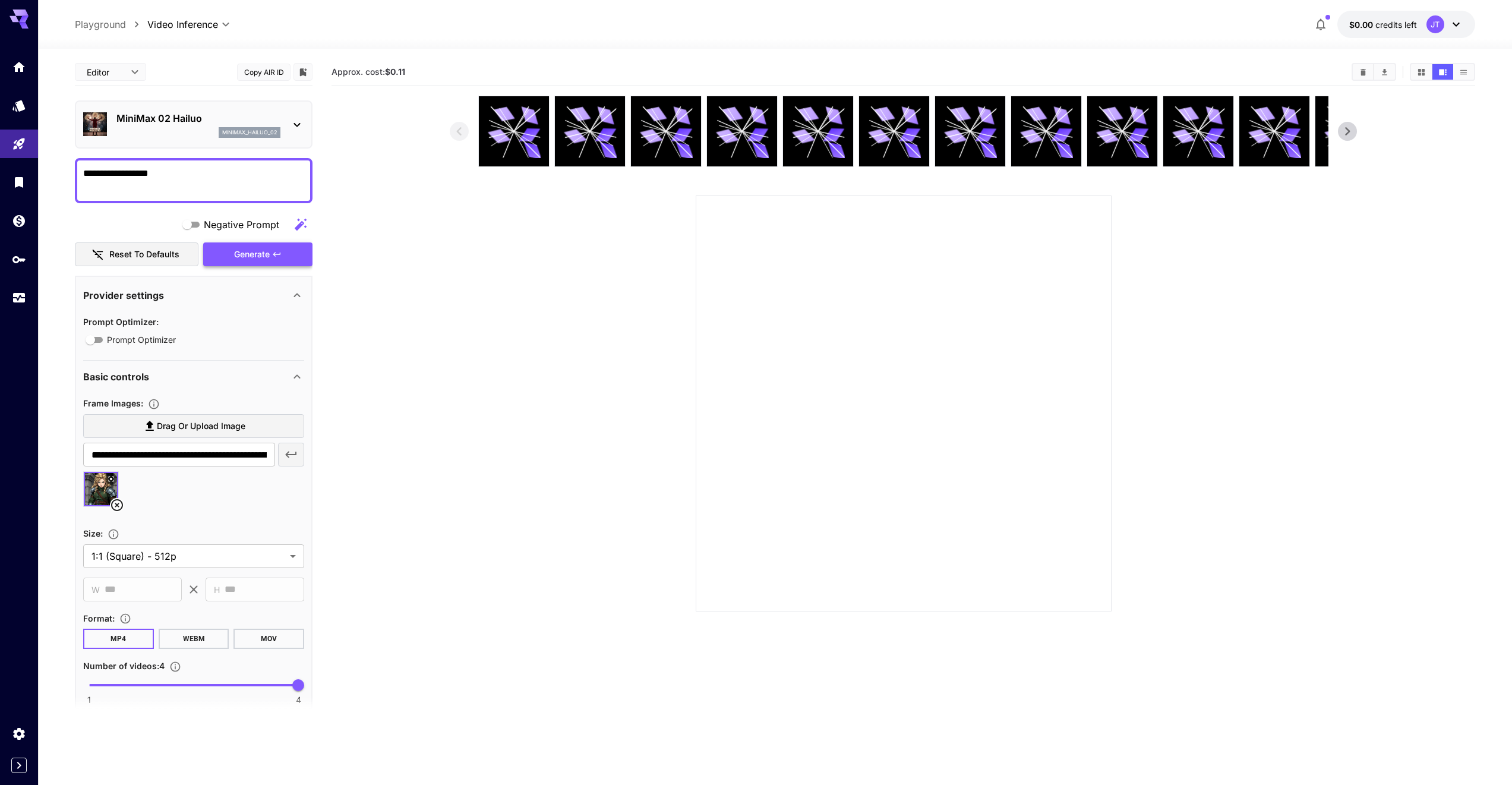
click at [256, 256] on div "Generate" at bounding box center [258, 254] width 110 height 24
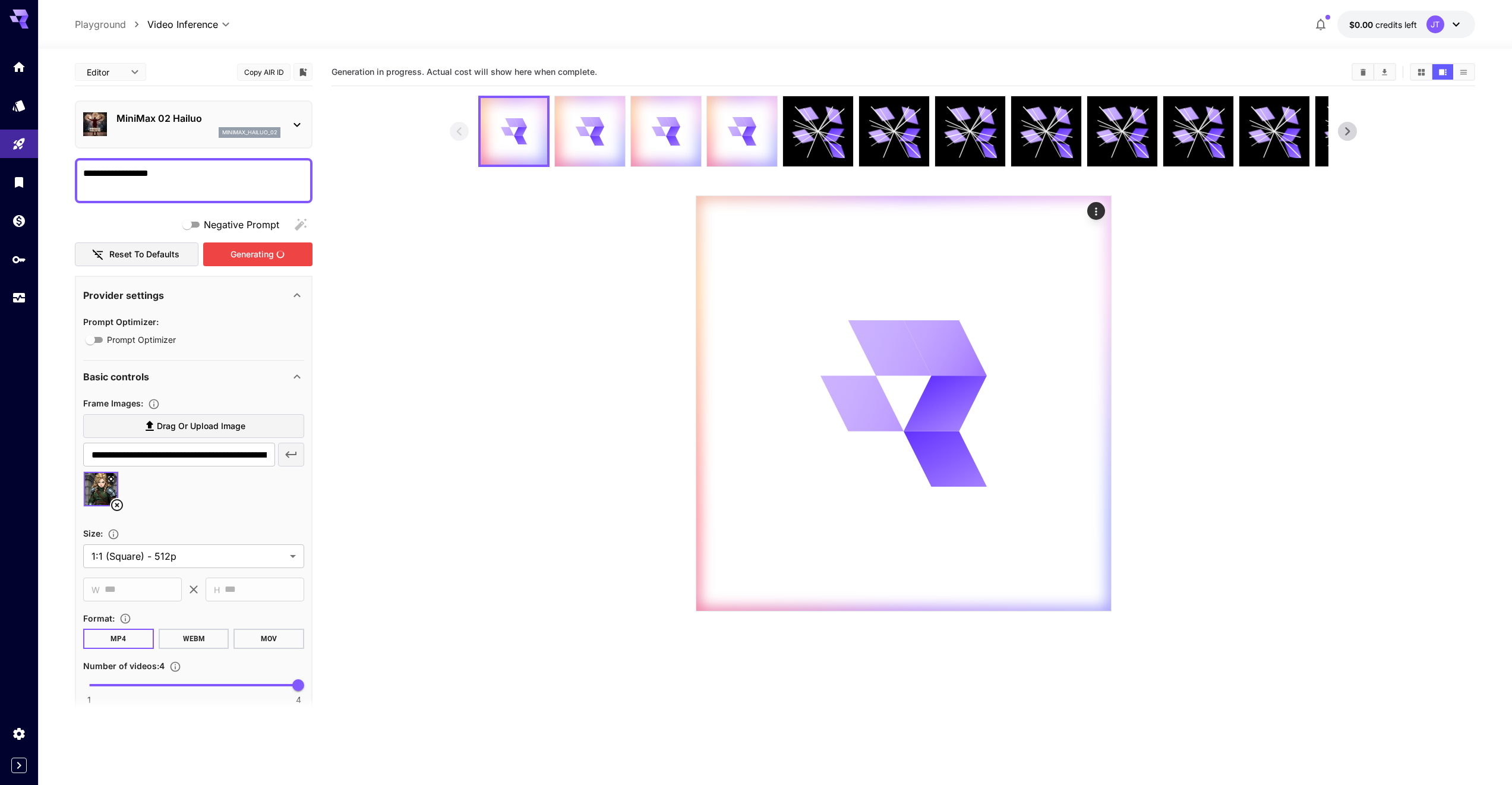
click at [256, 256] on div "Generating" at bounding box center [258, 254] width 110 height 24
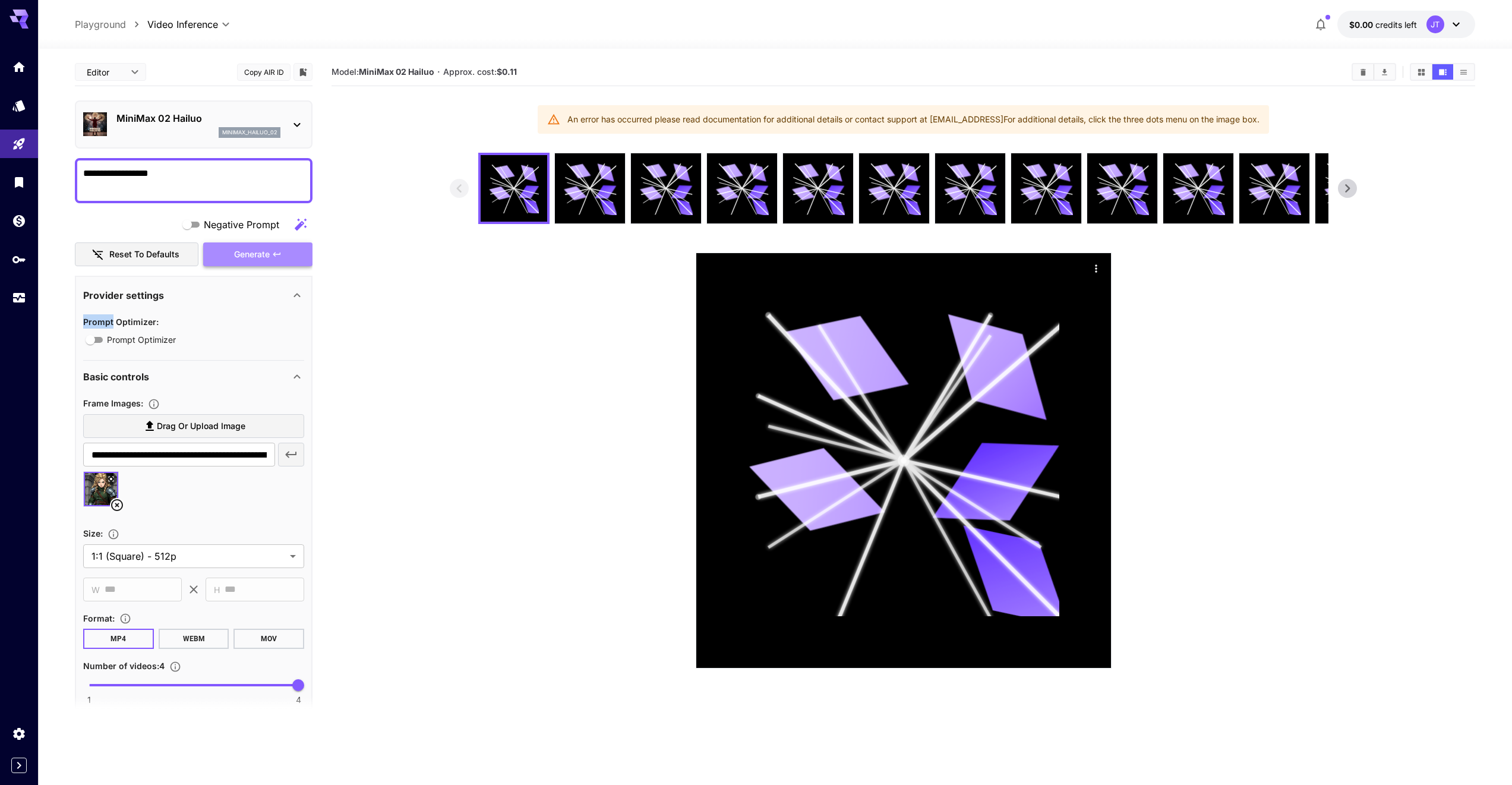
click at [256, 256] on span "Generate" at bounding box center [252, 254] width 36 height 15
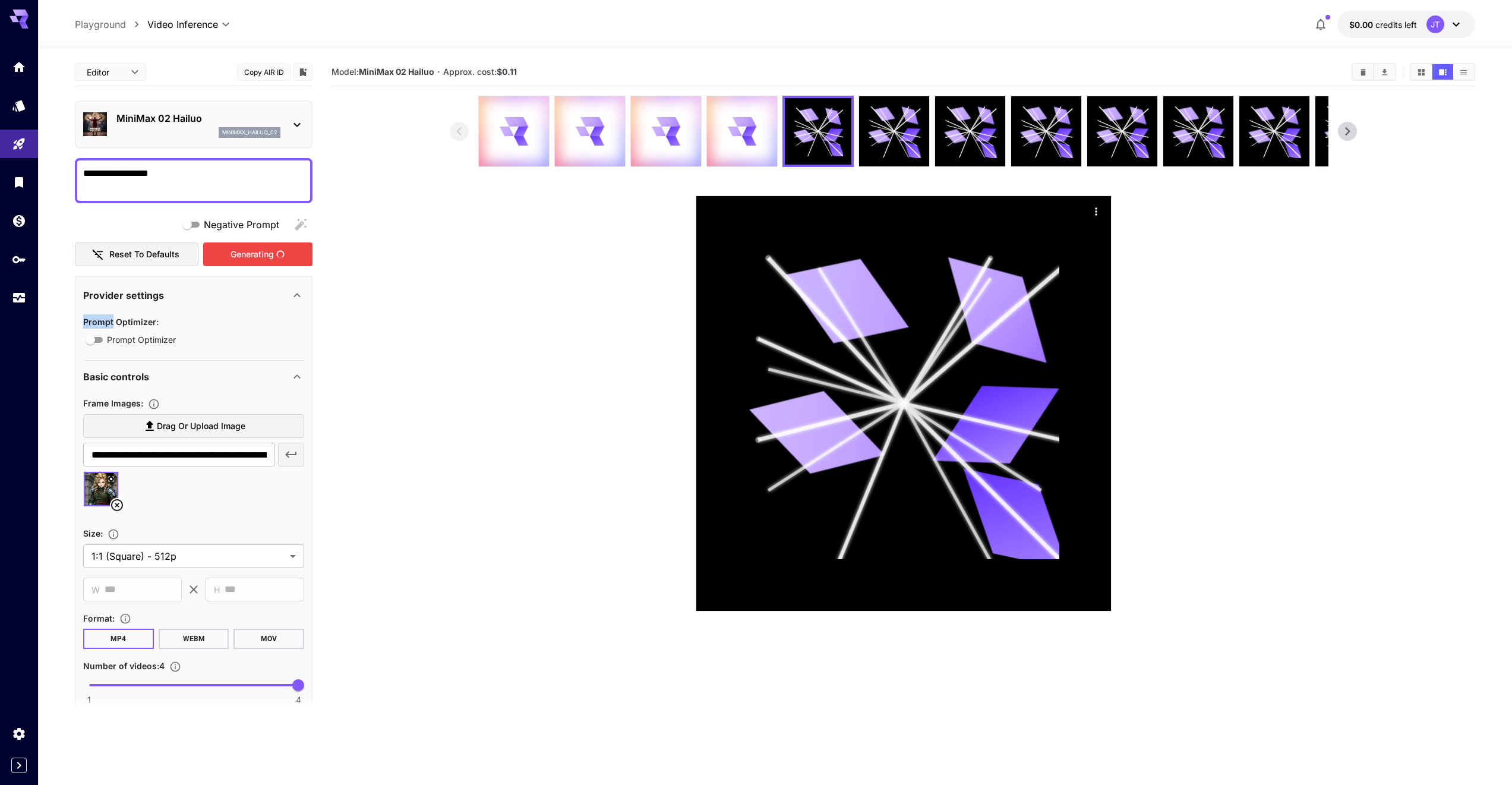
click at [256, 256] on div "Generating" at bounding box center [258, 254] width 110 height 24
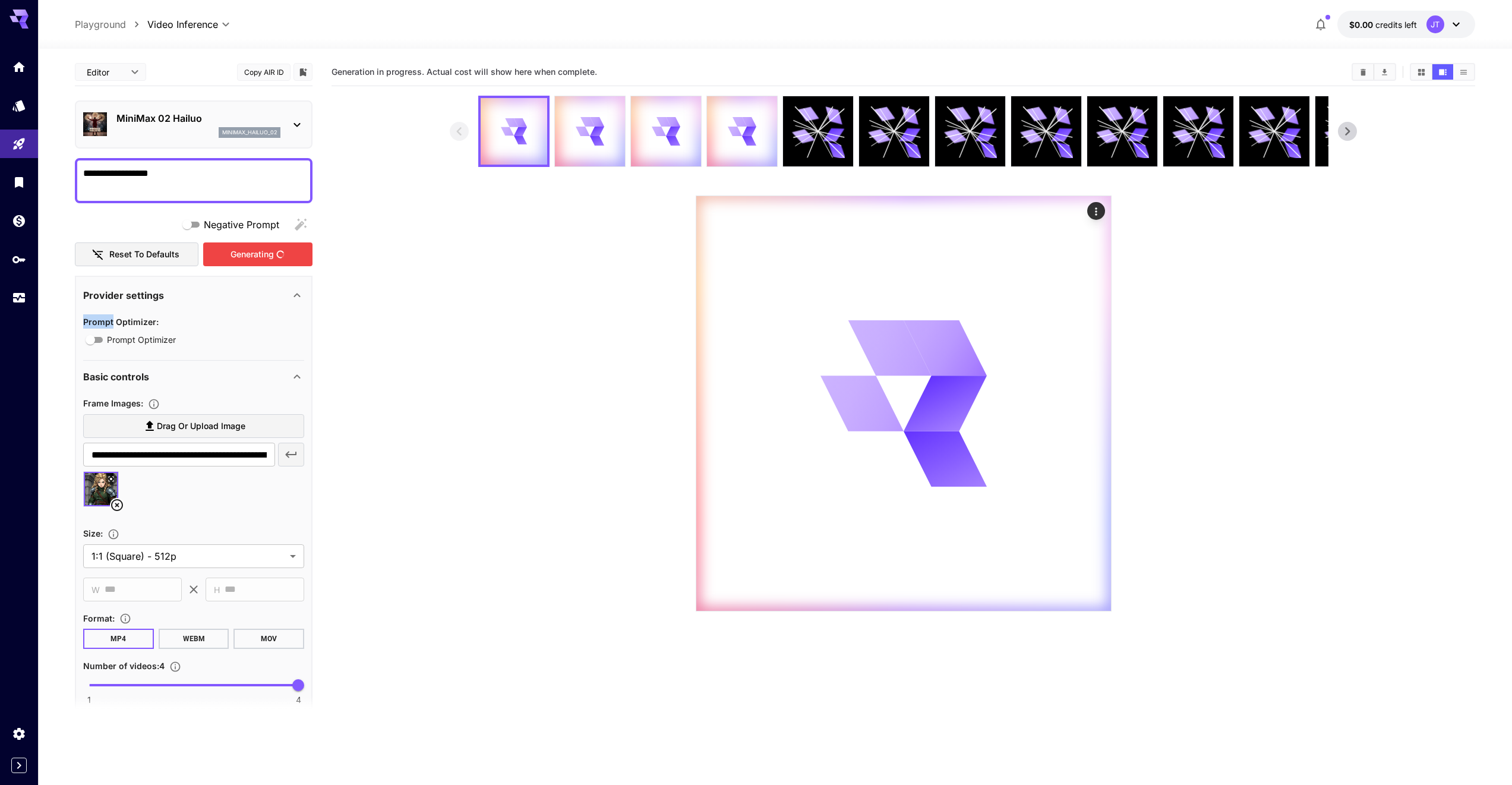
click at [256, 256] on div "Generating" at bounding box center [258, 254] width 110 height 24
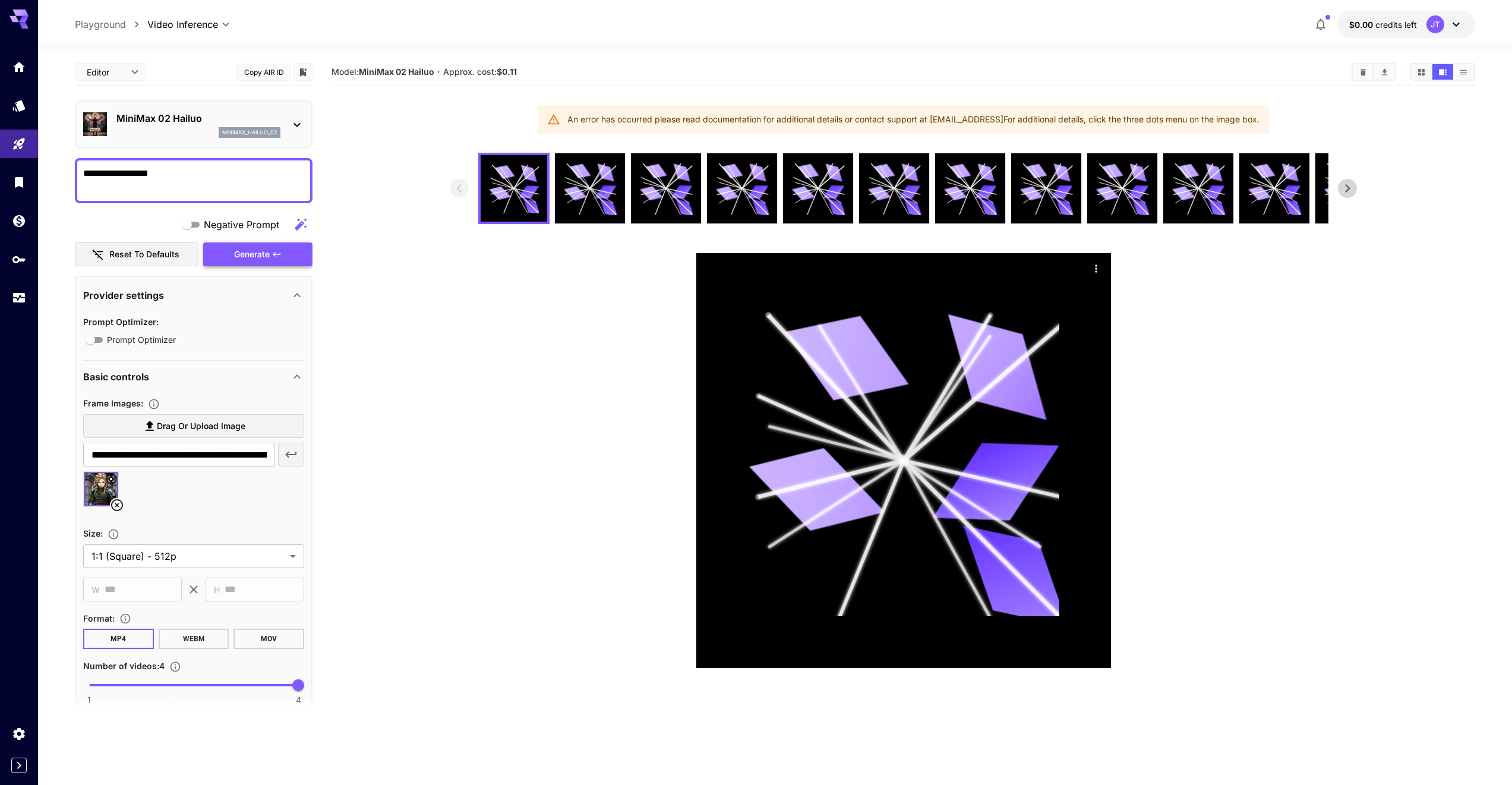
click at [256, 256] on div "Generate" at bounding box center [258, 254] width 110 height 24
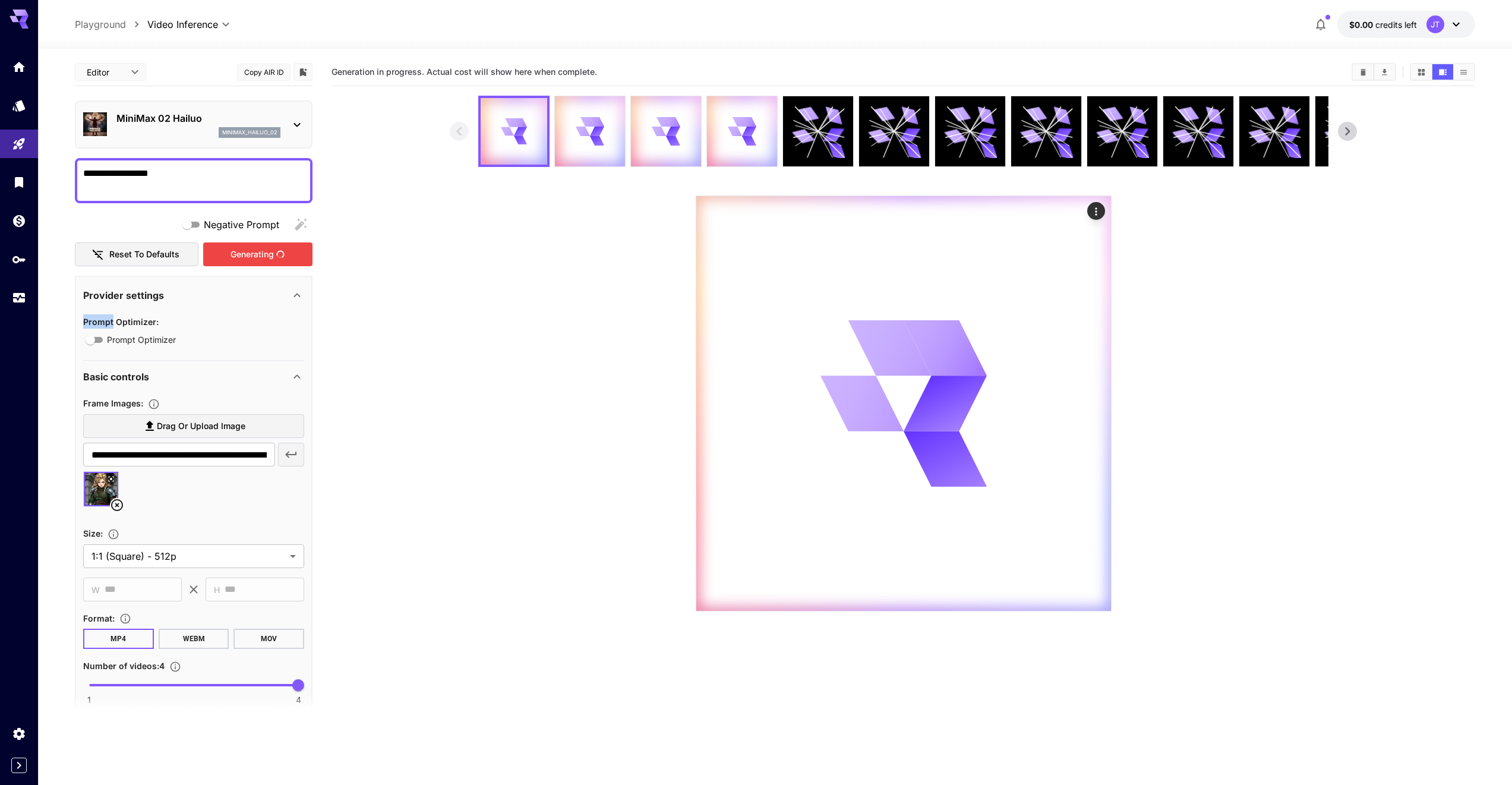
click at [256, 256] on div "Generating" at bounding box center [258, 254] width 110 height 24
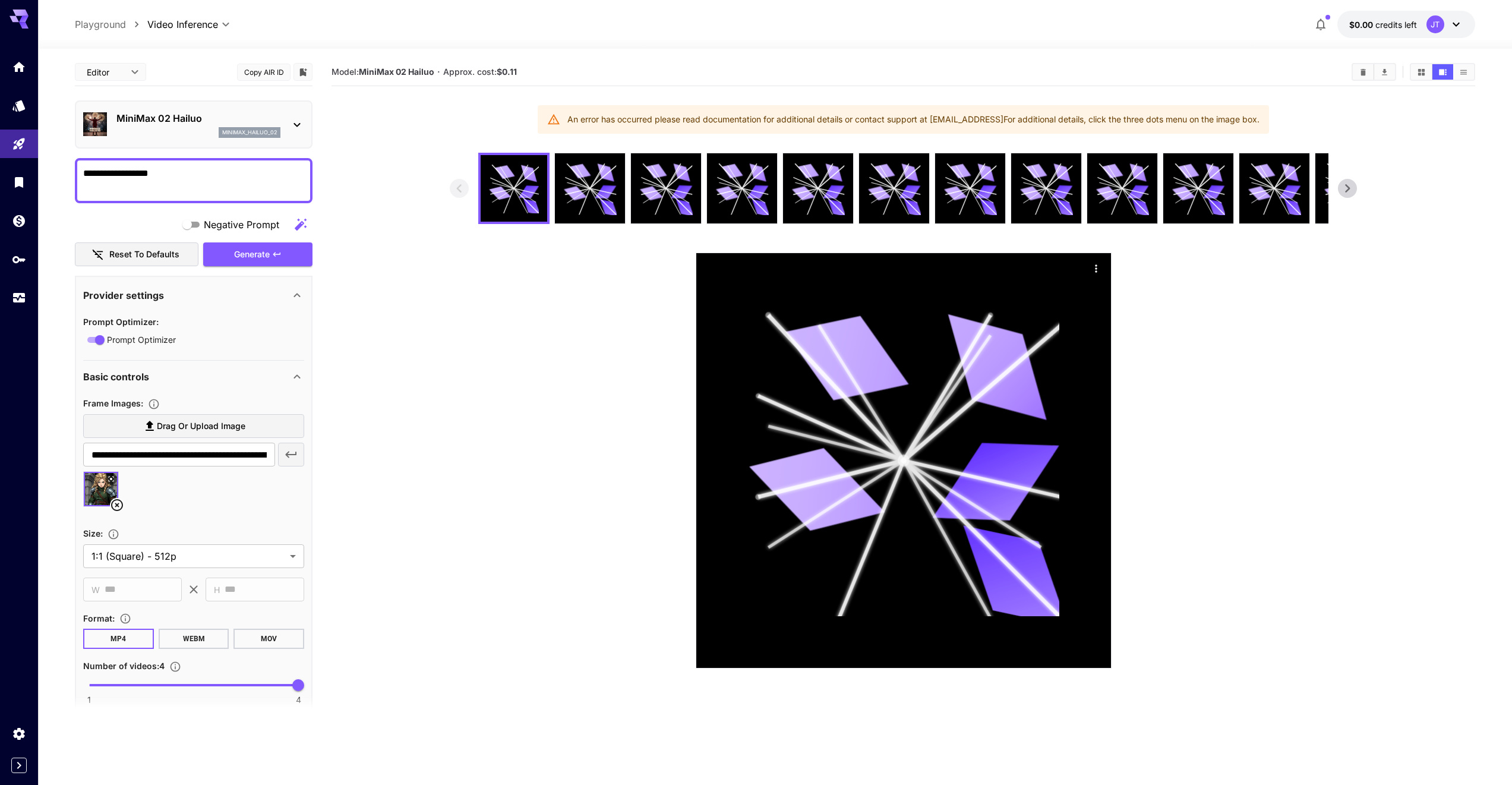
click at [287, 239] on div "Negative Prompt Reset to defaults Generate" at bounding box center [193, 240] width 238 height 54
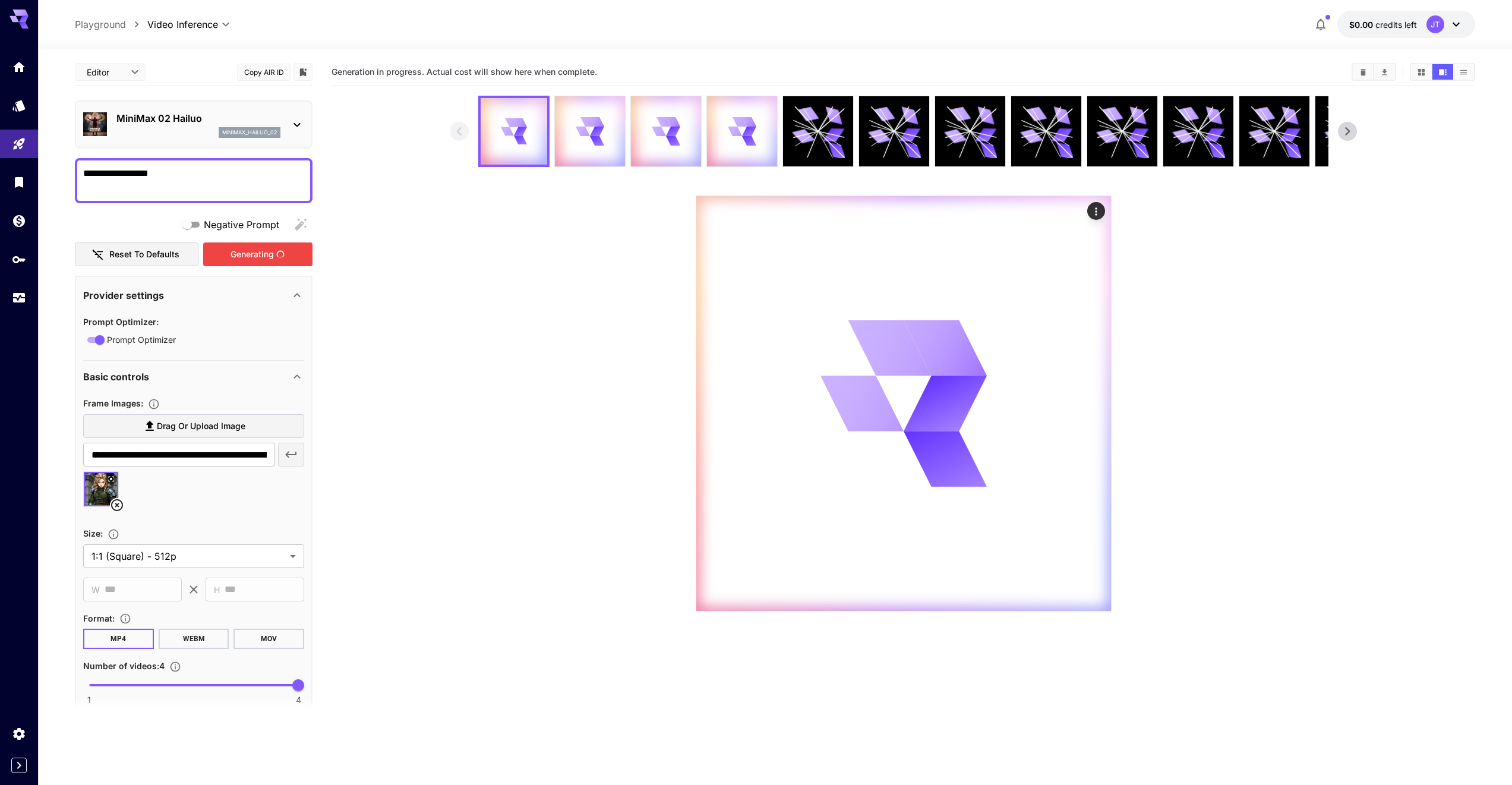
click at [289, 243] on div "Generating" at bounding box center [258, 254] width 110 height 24
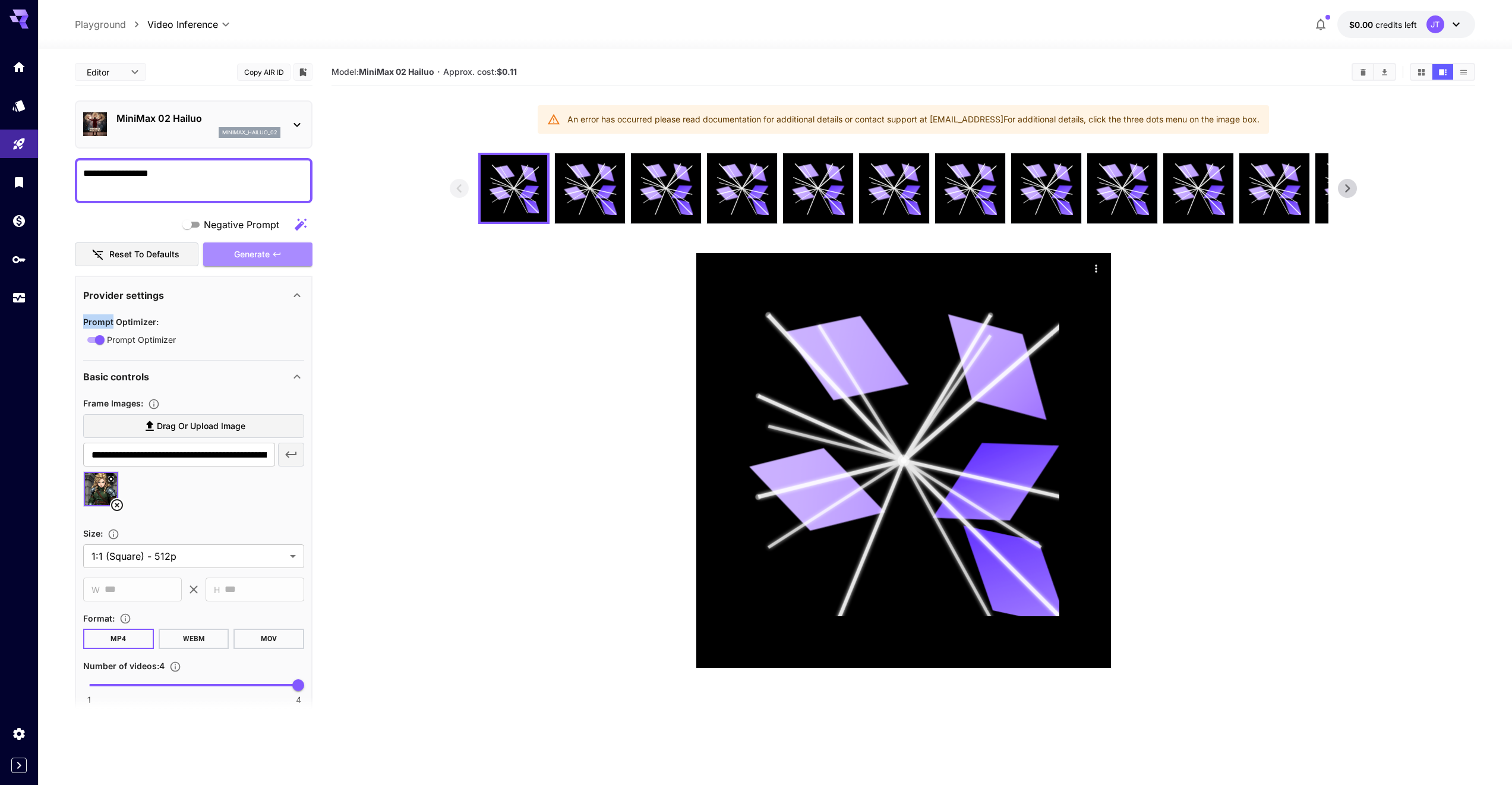
click at [289, 243] on button "Generate" at bounding box center [258, 254] width 110 height 24
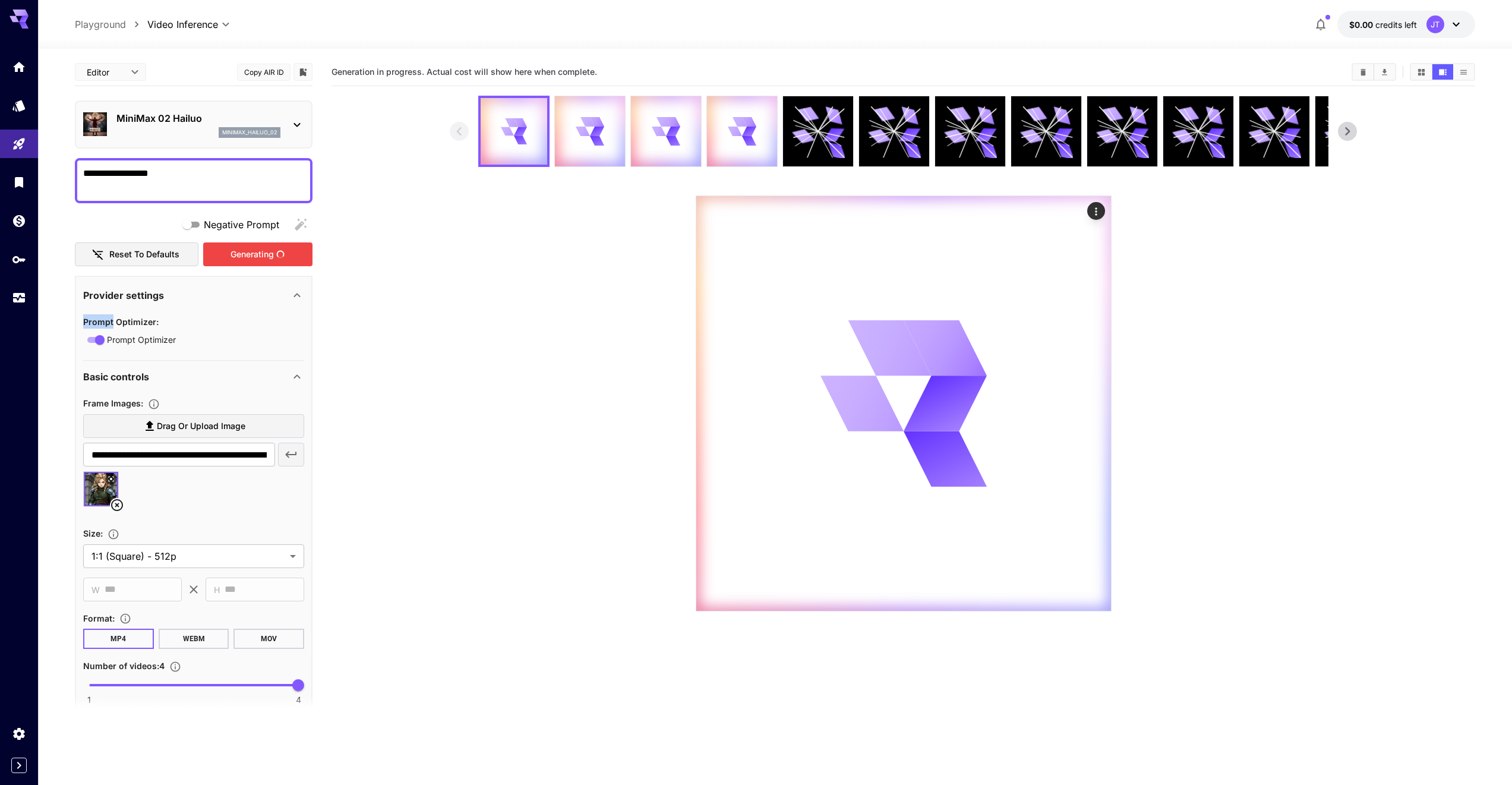
click at [289, 243] on div "Generating" at bounding box center [258, 254] width 110 height 24
click at [289, 243] on button "Generating" at bounding box center [258, 254] width 110 height 24
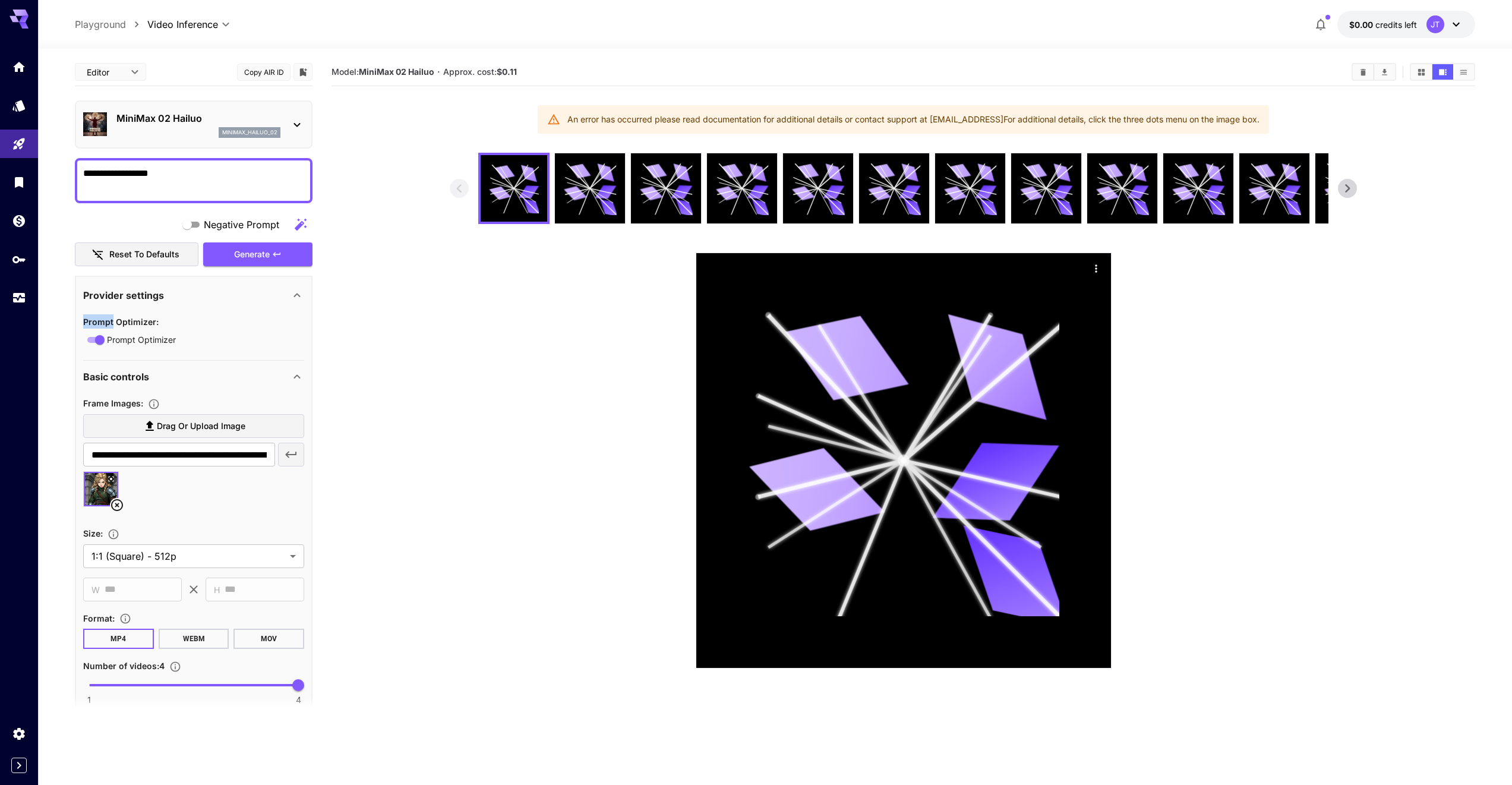
click at [289, 243] on div "Generate" at bounding box center [258, 254] width 110 height 24
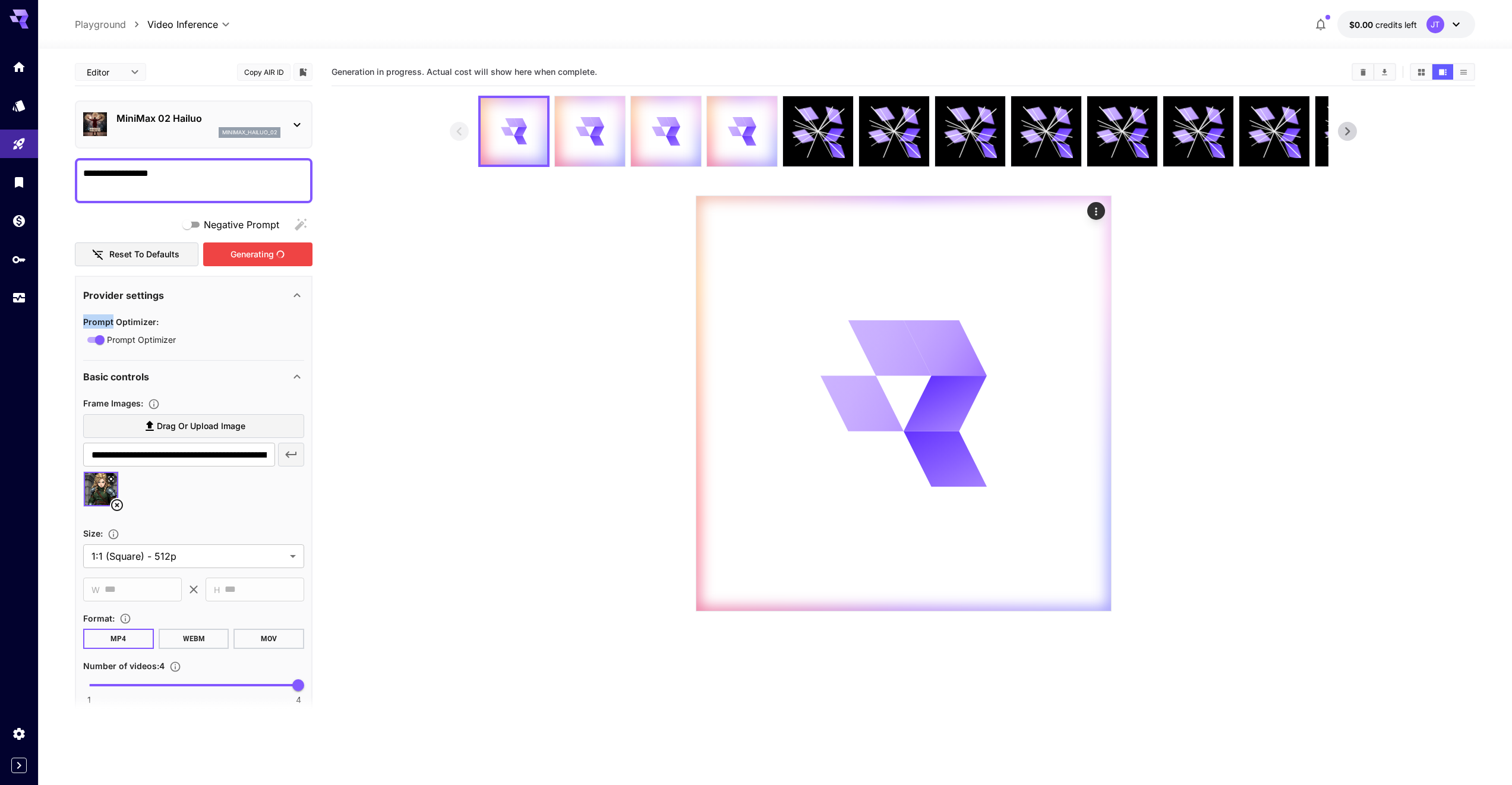
click at [289, 243] on div "Generating" at bounding box center [258, 254] width 110 height 24
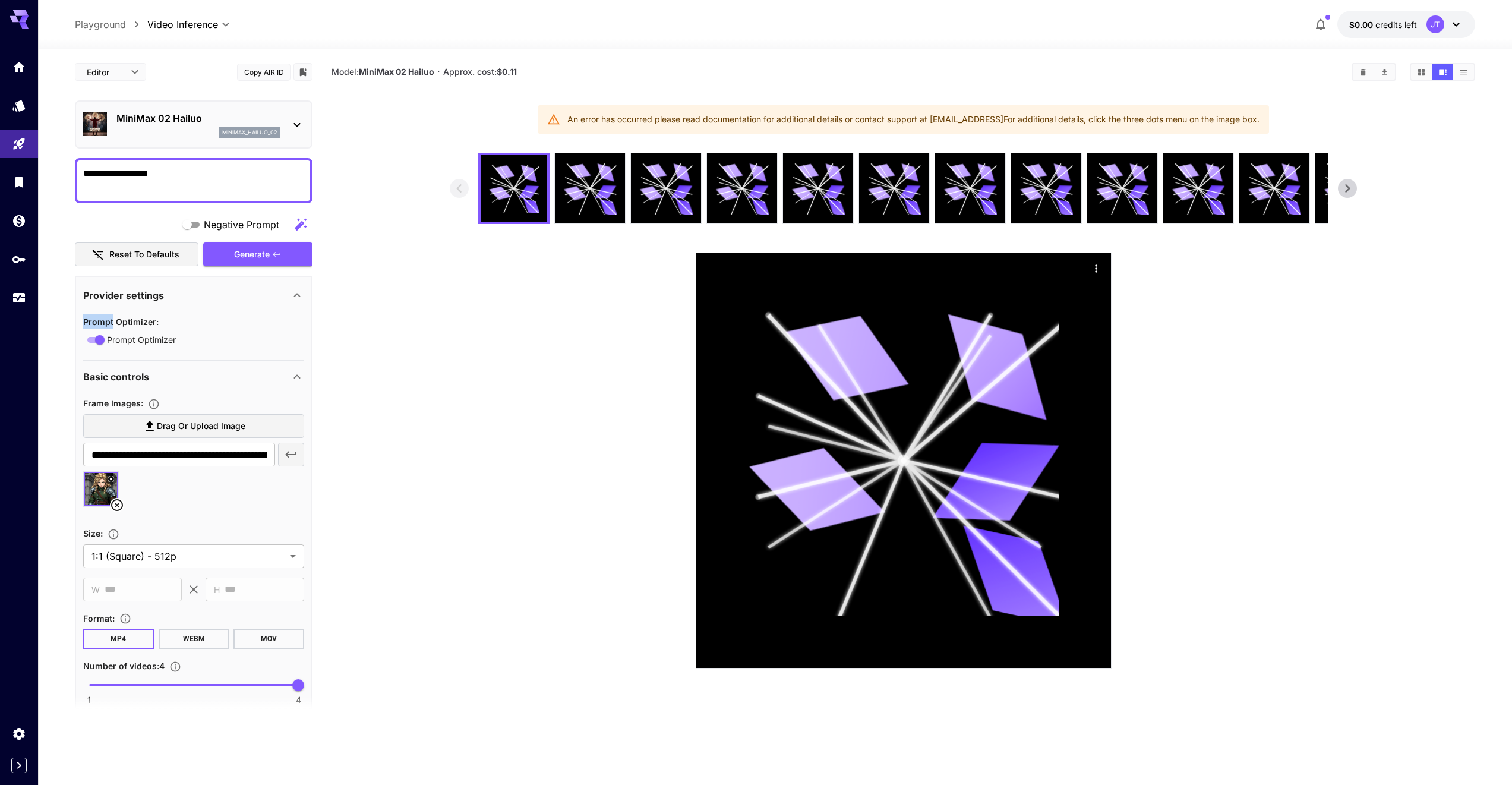
type input "*"
click at [109, 684] on span "1 4 1" at bounding box center [193, 685] width 209 height 17
click at [195, 636] on button "WEBM" at bounding box center [193, 638] width 71 height 20
click at [258, 251] on div "Generate" at bounding box center [258, 254] width 110 height 24
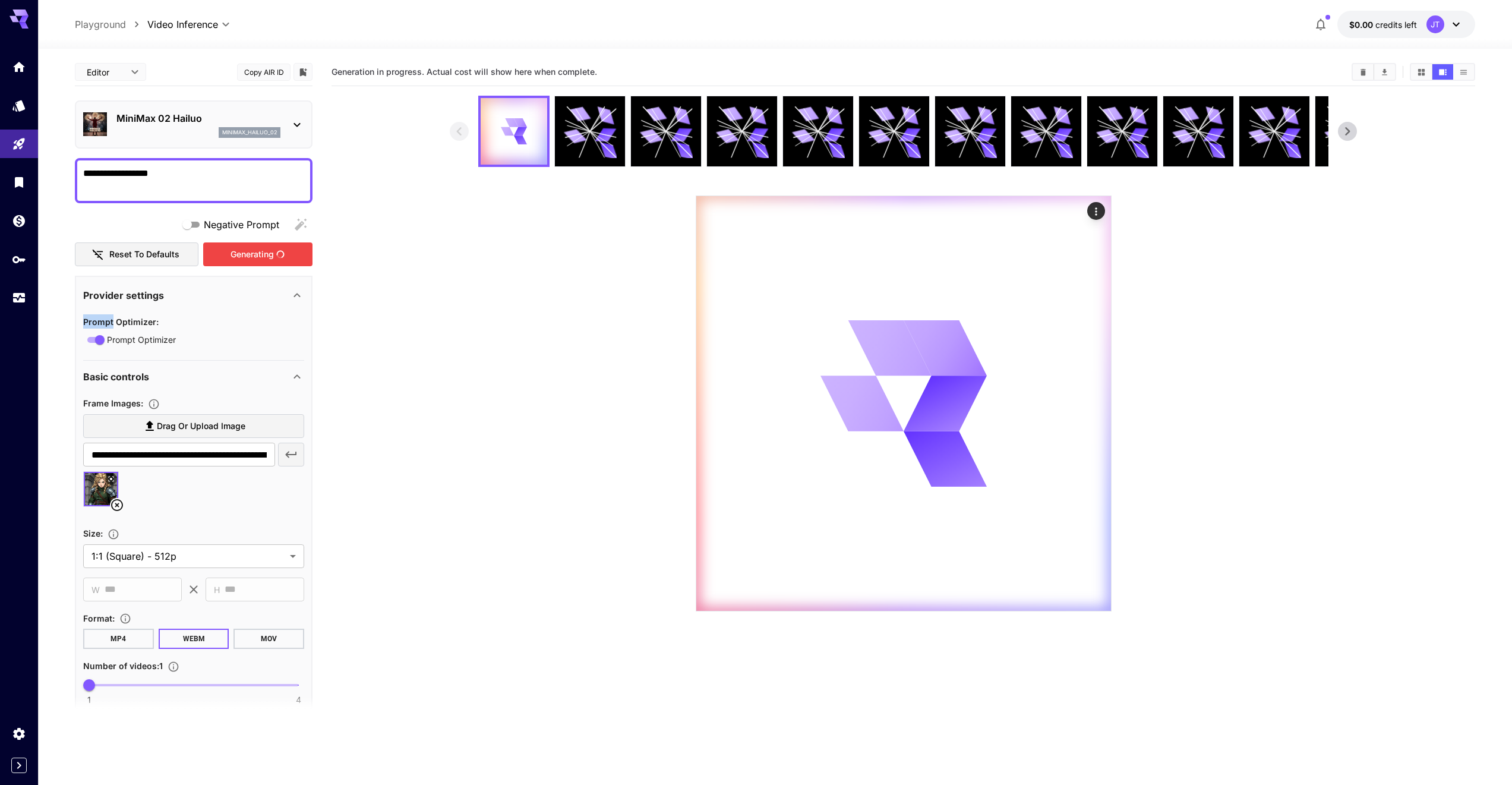
click at [258, 251] on div "Generating" at bounding box center [258, 254] width 110 height 24
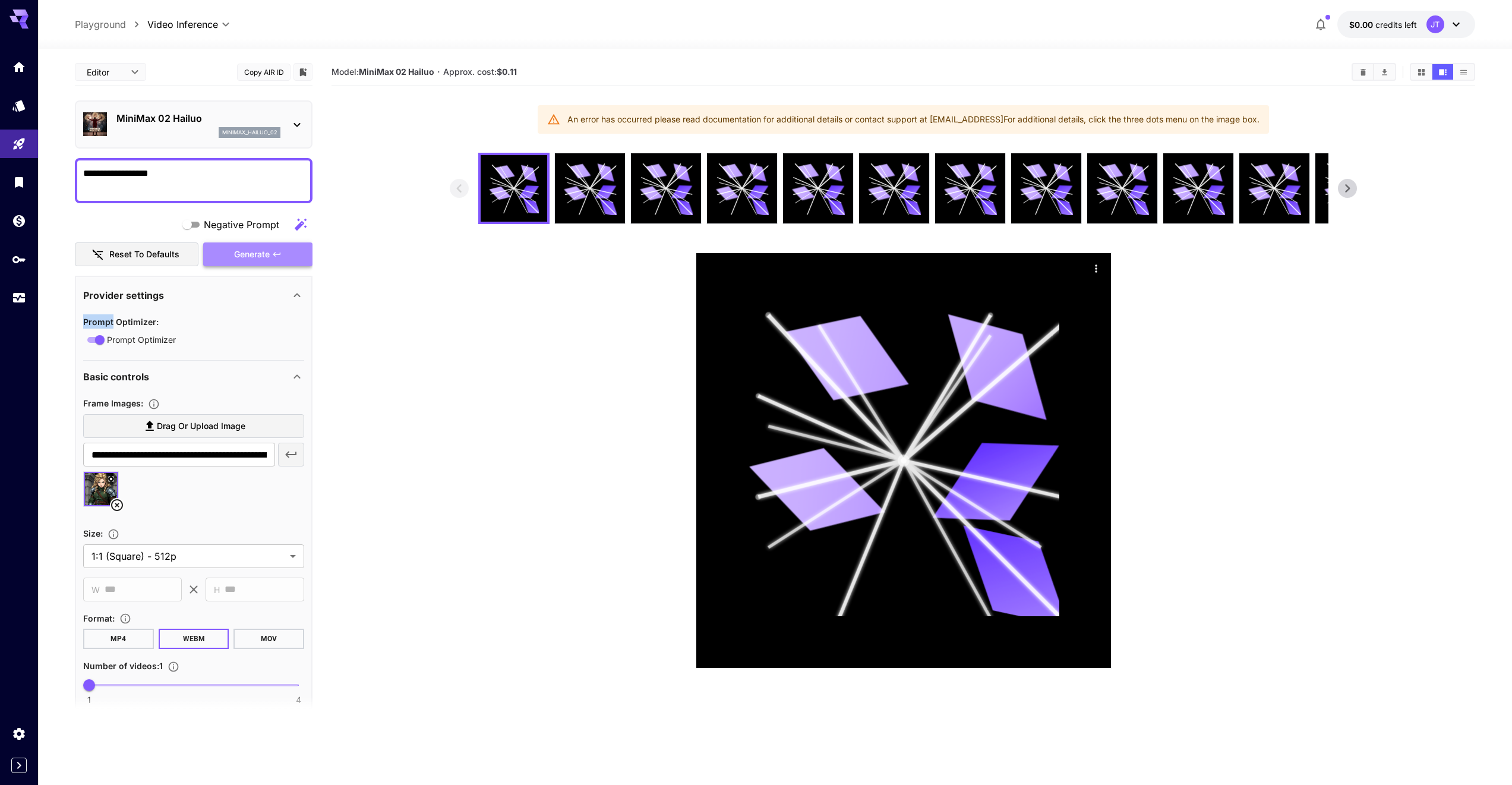
click at [258, 251] on span "Generate" at bounding box center [252, 254] width 36 height 15
click at [258, 251] on div "Generate" at bounding box center [258, 254] width 110 height 24
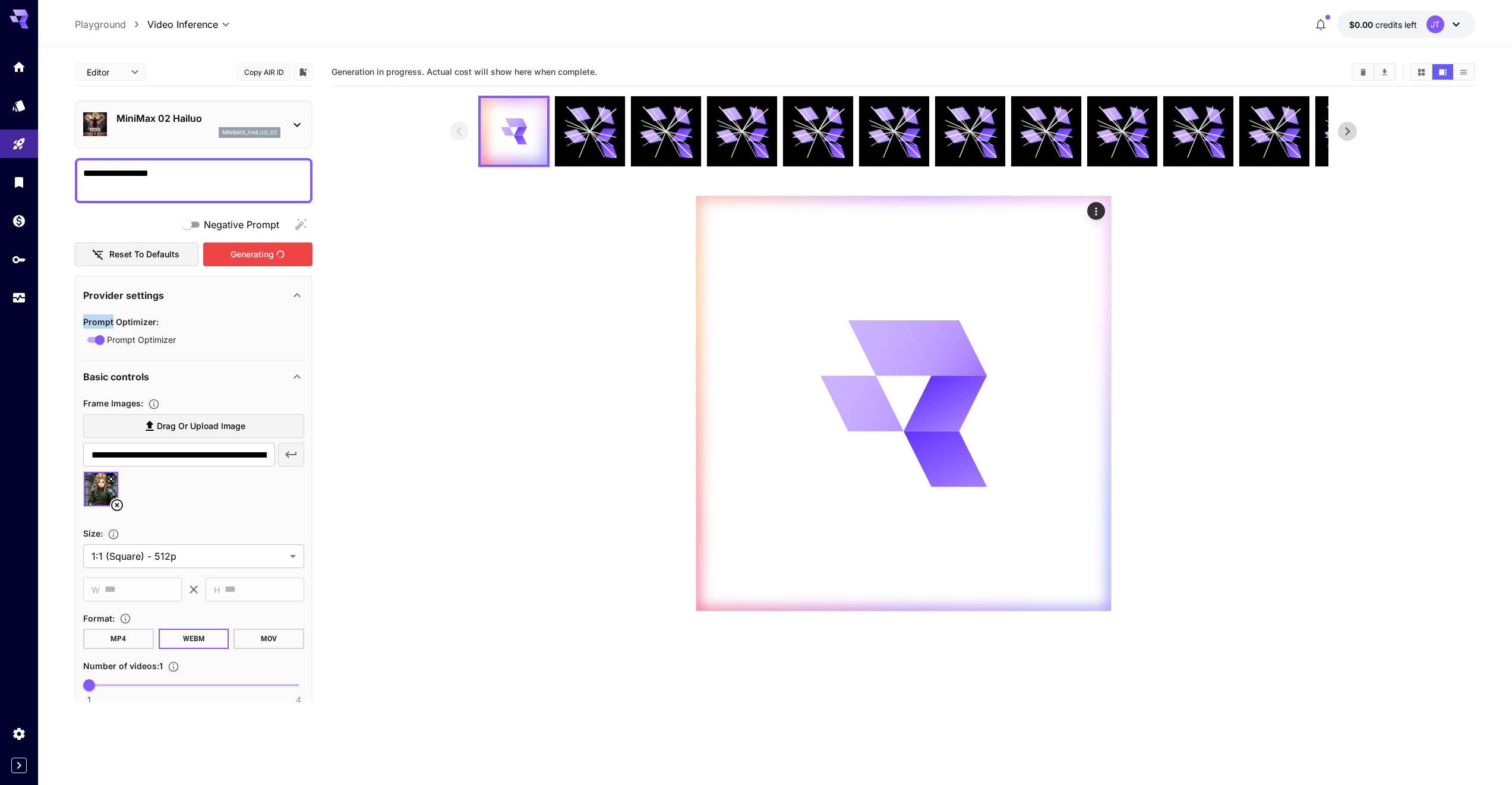
click at [258, 251] on div "Generating" at bounding box center [258, 254] width 110 height 24
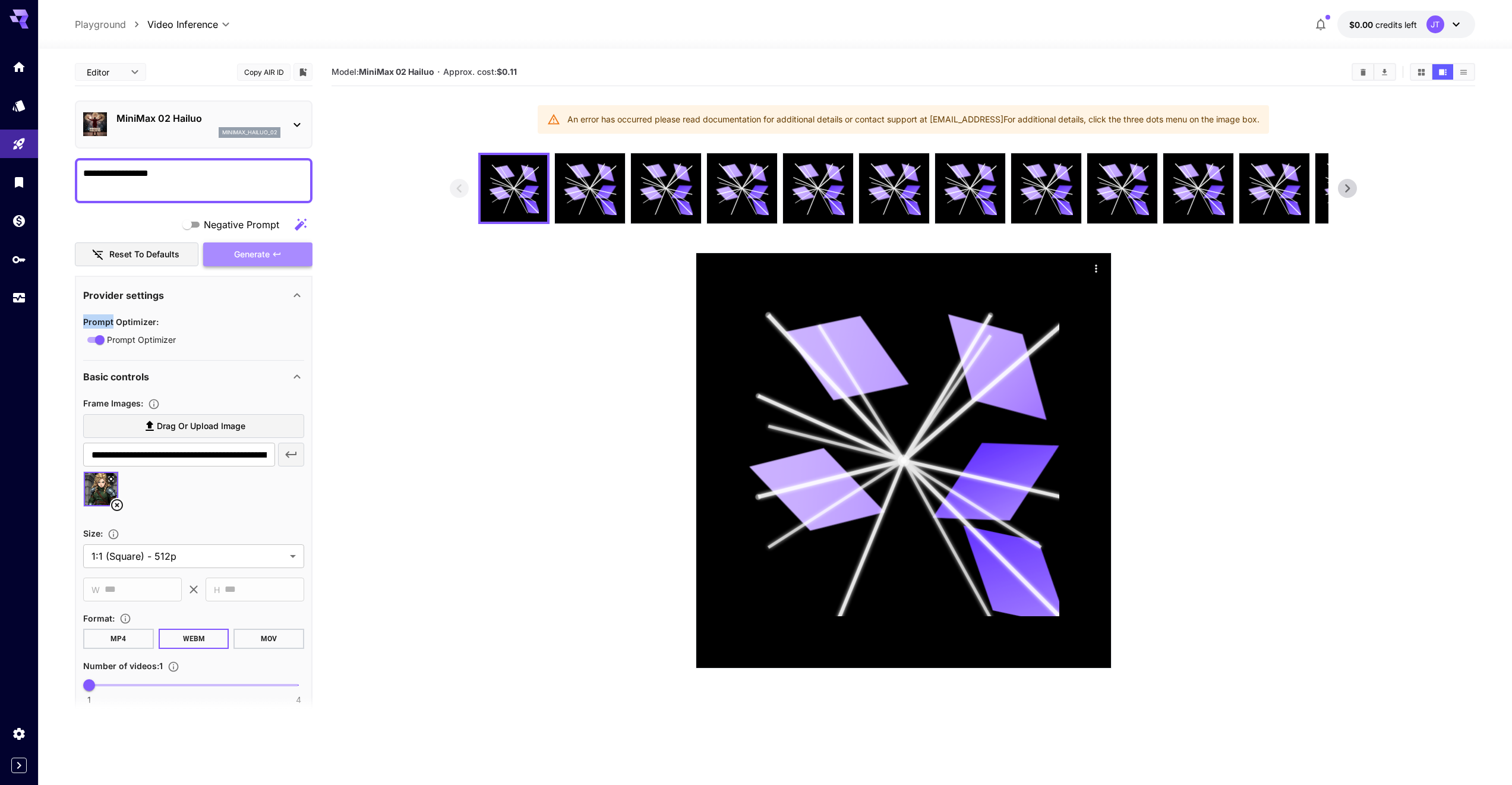
click at [258, 251] on span "Generate" at bounding box center [252, 254] width 36 height 15
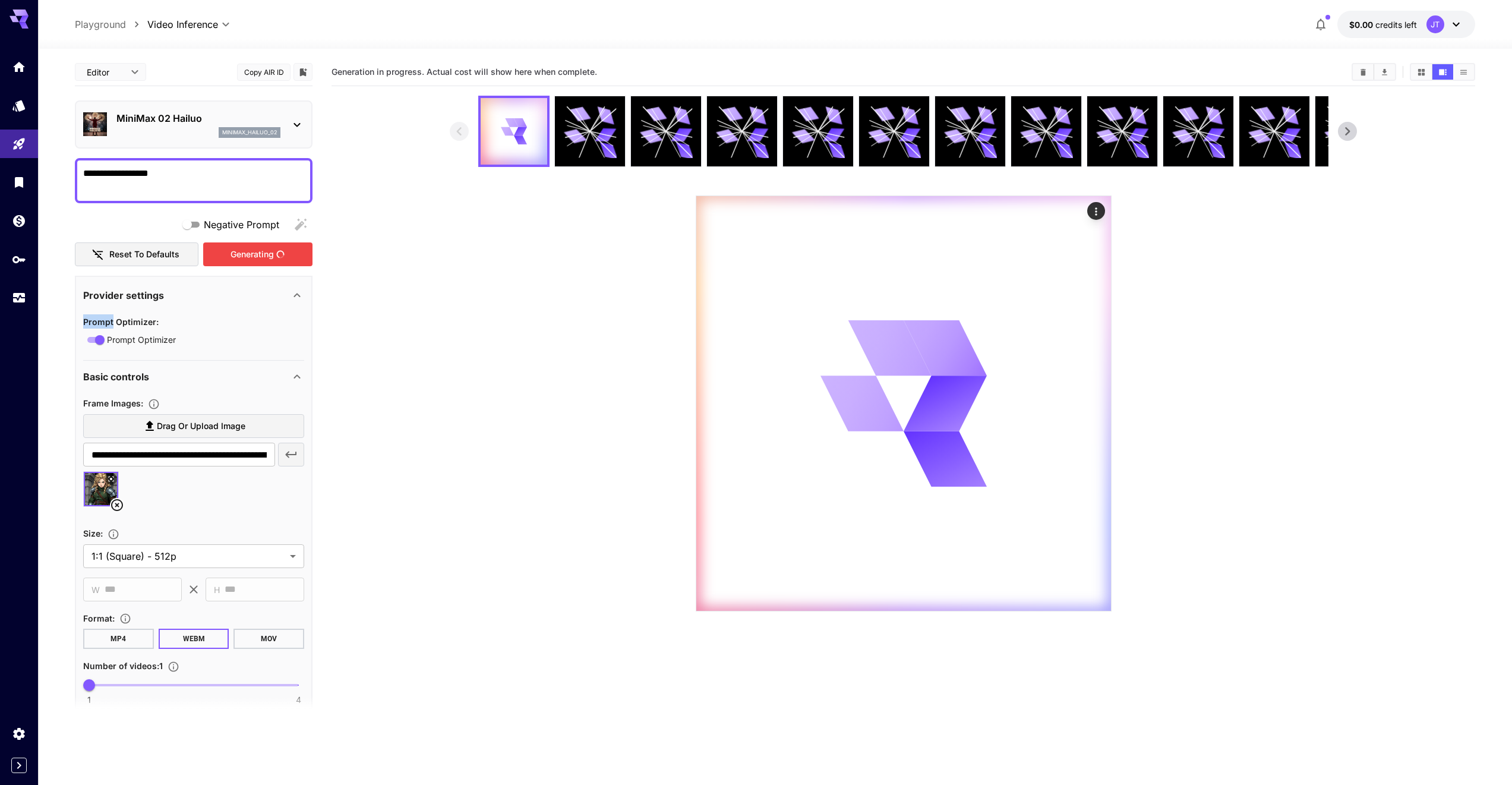
click at [258, 251] on div "Generating" at bounding box center [258, 254] width 110 height 24
